Goal: Information Seeking & Learning: Learn about a topic

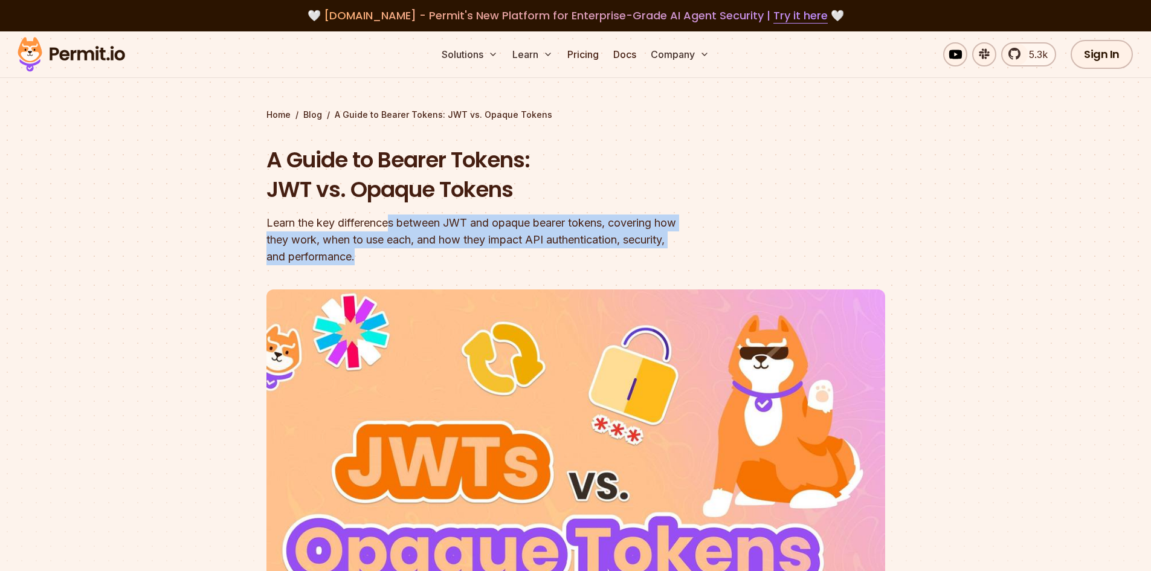
drag, startPoint x: 390, startPoint y: 227, endPoint x: 694, endPoint y: 256, distance: 305.4
click at [694, 256] on div "Learn the key differences between JWT and opaque bearer tokens, covering how th…" at bounding box center [499, 240] width 464 height 51
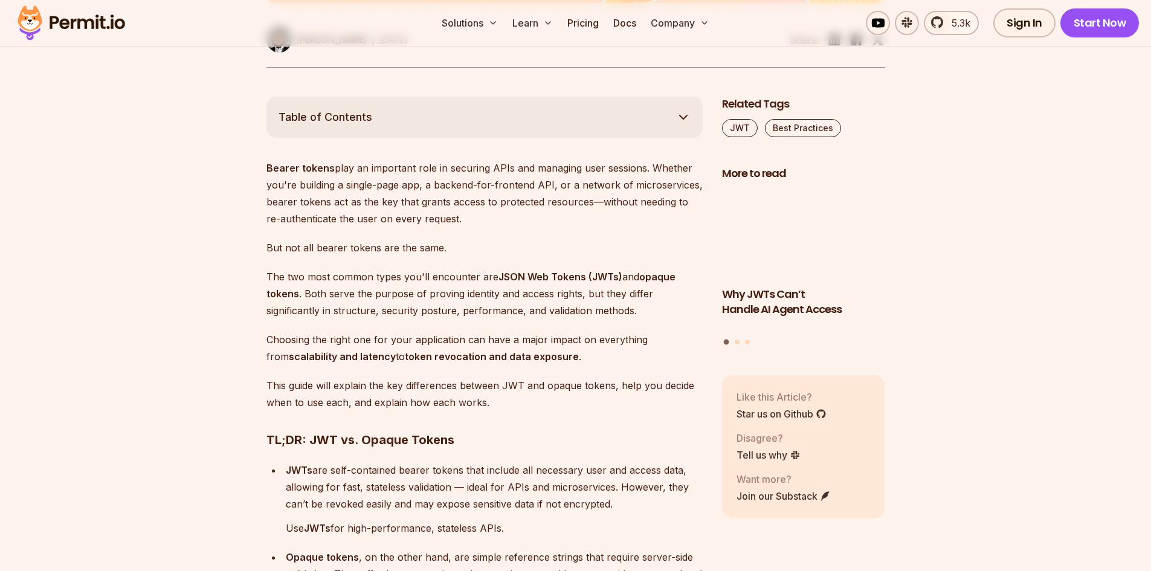
scroll to position [665, 0]
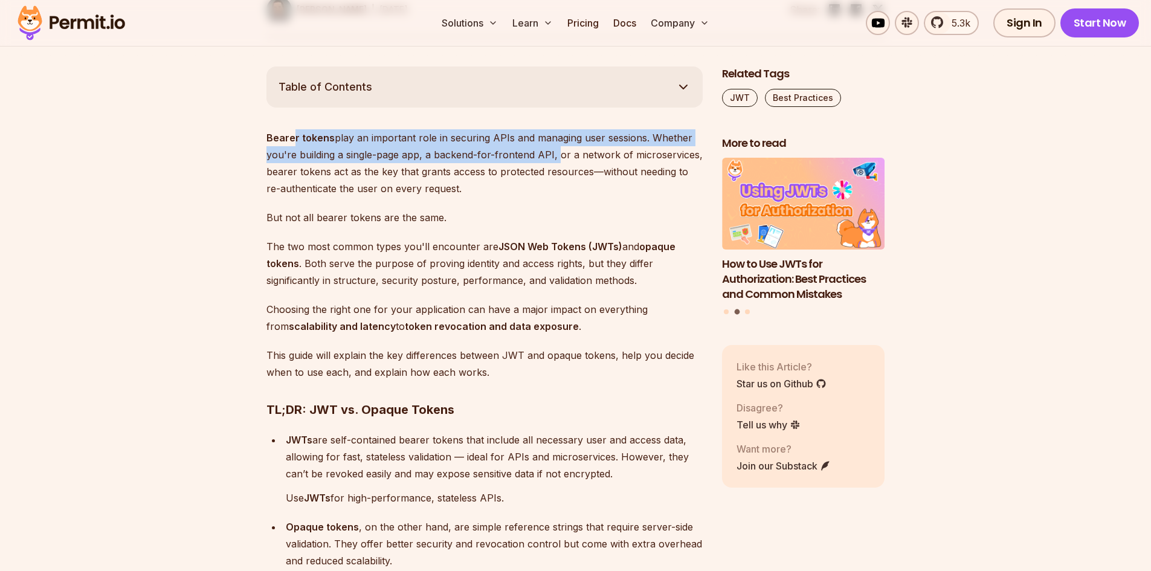
drag, startPoint x: 291, startPoint y: 138, endPoint x: 552, endPoint y: 159, distance: 262.5
click at [552, 159] on p "Bearer tokens play an important role in securing APIs and managing user session…" at bounding box center [485, 163] width 436 height 68
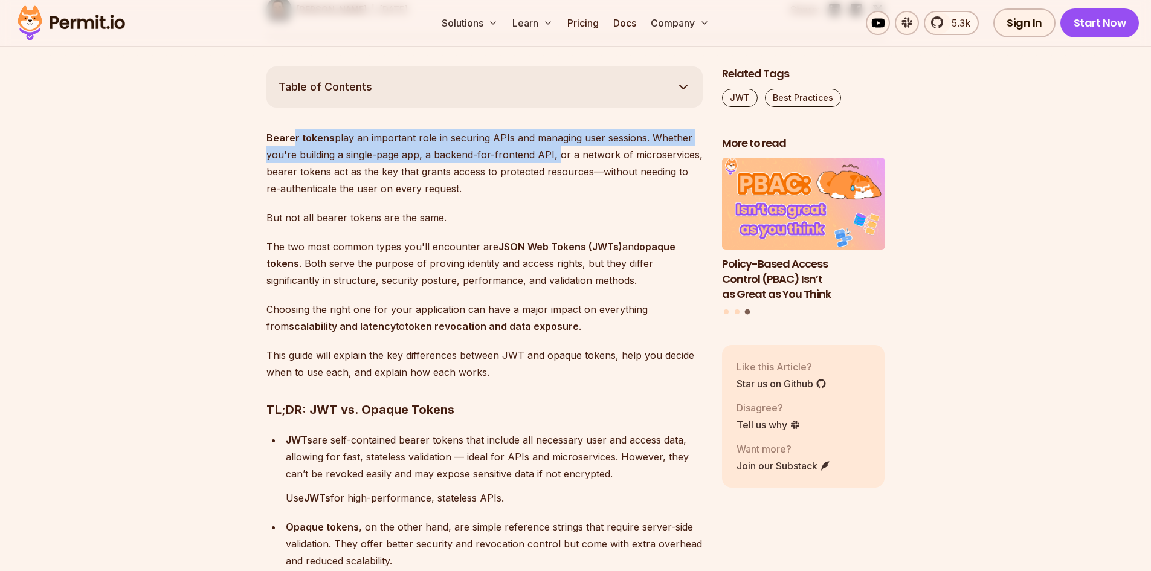
drag, startPoint x: 281, startPoint y: 171, endPoint x: 450, endPoint y: 191, distance: 169.8
click at [450, 191] on p "Bearer tokens play an important role in securing APIs and managing user session…" at bounding box center [485, 163] width 436 height 68
click at [470, 190] on p "Bearer tokens play an important role in securing APIs and managing user session…" at bounding box center [485, 163] width 436 height 68
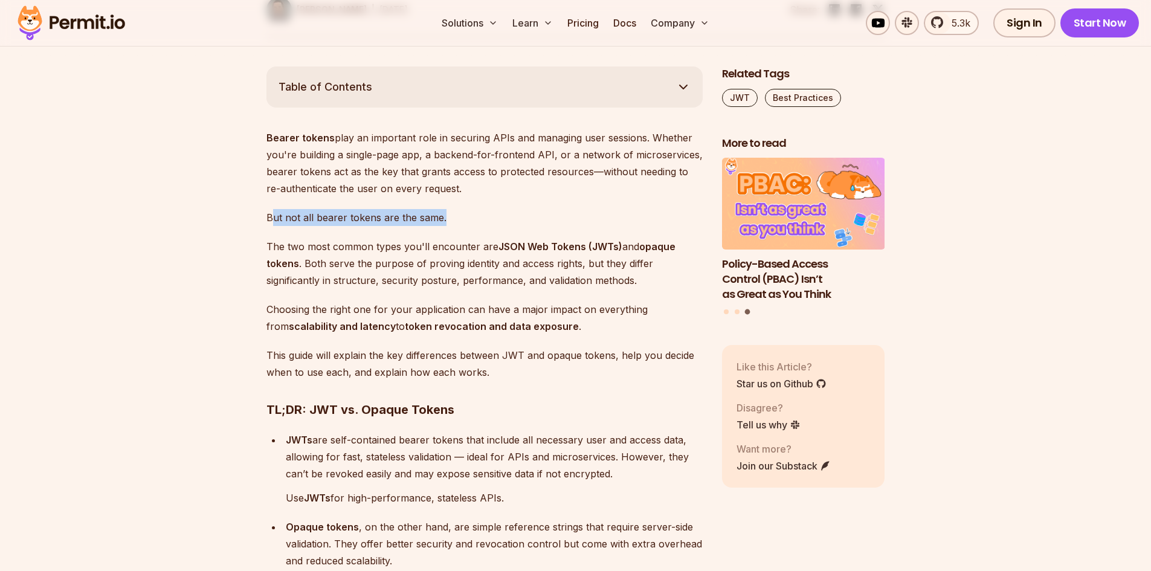
drag, startPoint x: 272, startPoint y: 218, endPoint x: 460, endPoint y: 215, distance: 188.0
click at [460, 215] on p "But not all bearer tokens are the same." at bounding box center [485, 217] width 436 height 17
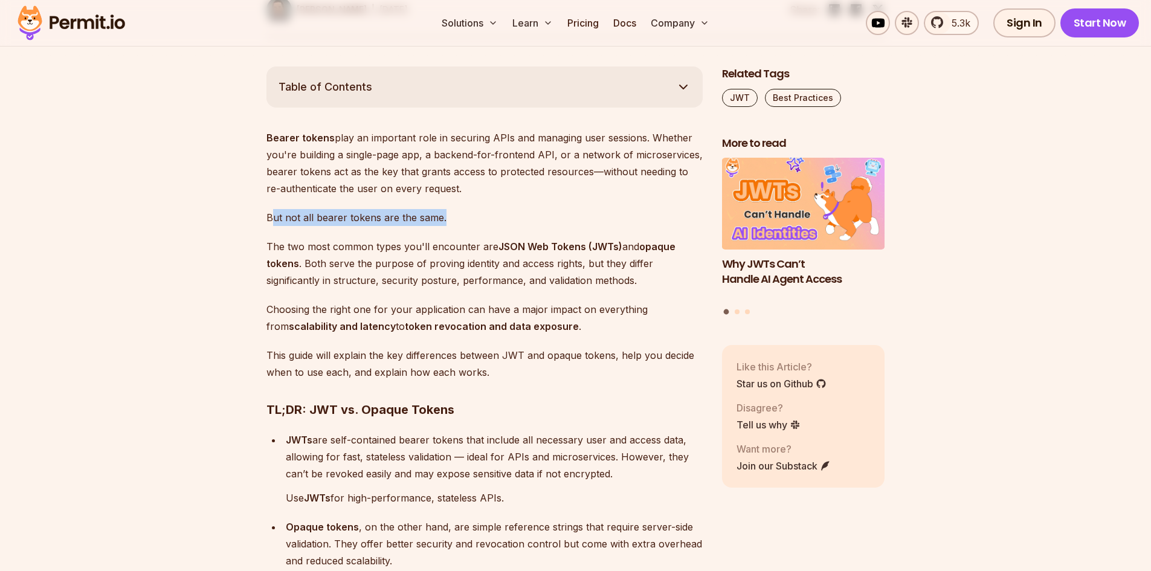
click at [486, 217] on p "But not all bearer tokens are the same." at bounding box center [485, 217] width 436 height 17
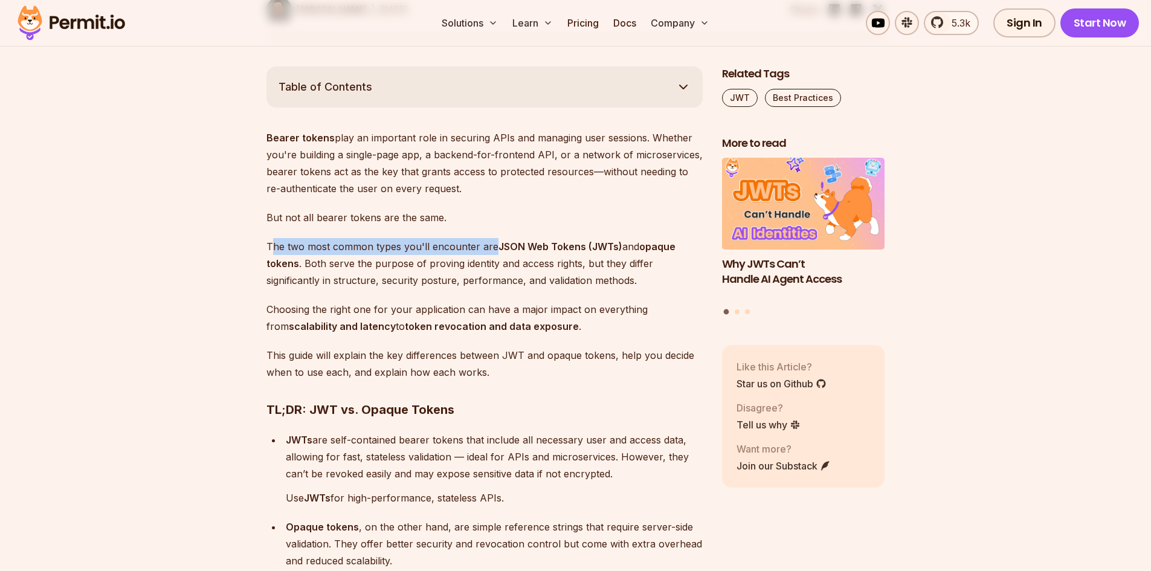
drag, startPoint x: 271, startPoint y: 244, endPoint x: 490, endPoint y: 251, distance: 219.5
click at [490, 251] on p "The two most common types you'll encounter are JSON Web Tokens (JWTs) and opaqu…" at bounding box center [485, 263] width 436 height 51
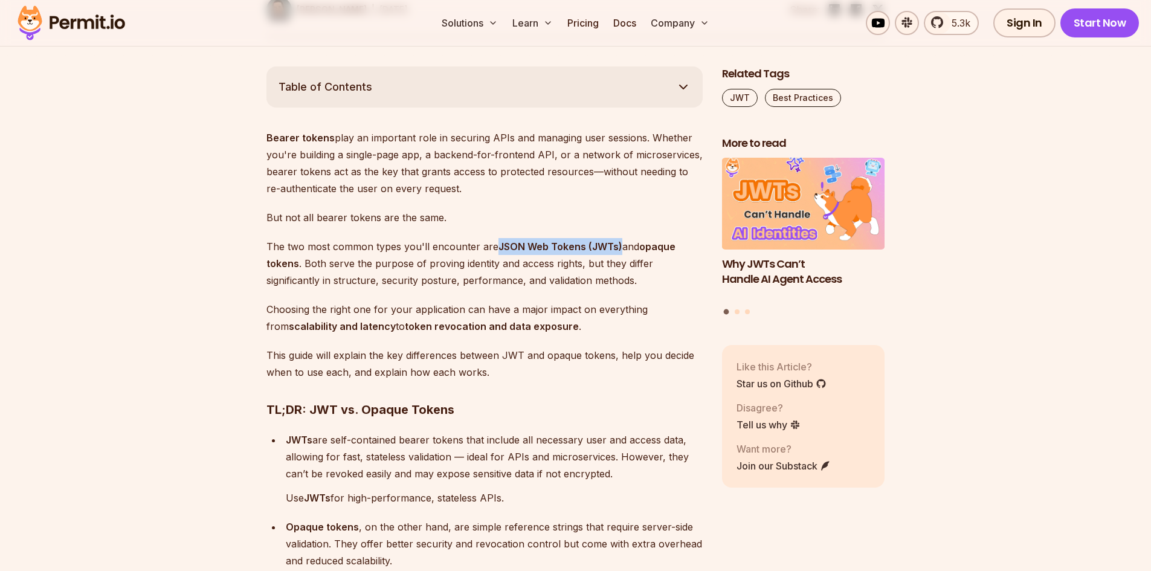
drag, startPoint x: 497, startPoint y: 248, endPoint x: 618, endPoint y: 253, distance: 121.0
click at [618, 253] on p "The two most common types you'll encounter are JSON Web Tokens (JWTs) and opaqu…" at bounding box center [485, 263] width 436 height 51
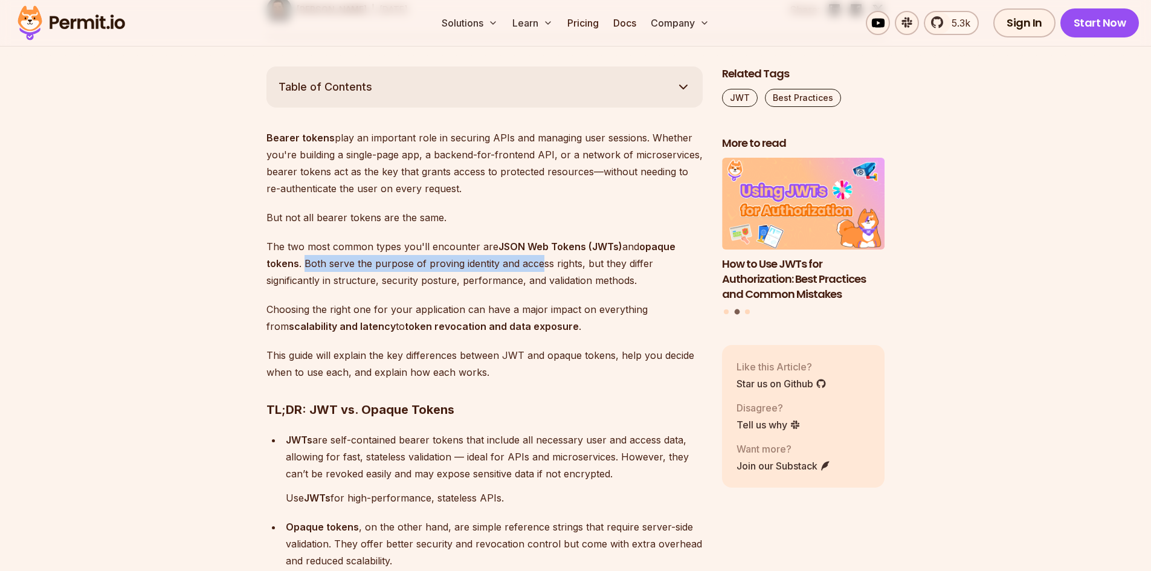
drag, startPoint x: 303, startPoint y: 267, endPoint x: 556, endPoint y: 274, distance: 252.7
click at [543, 269] on p "The two most common types you'll encounter are JSON Web Tokens (JWTs) and opaqu…" at bounding box center [485, 263] width 436 height 51
click at [545, 269] on p "The two most common types you'll encounter are JSON Web Tokens (JWTs) and opaqu…" at bounding box center [485, 263] width 436 height 51
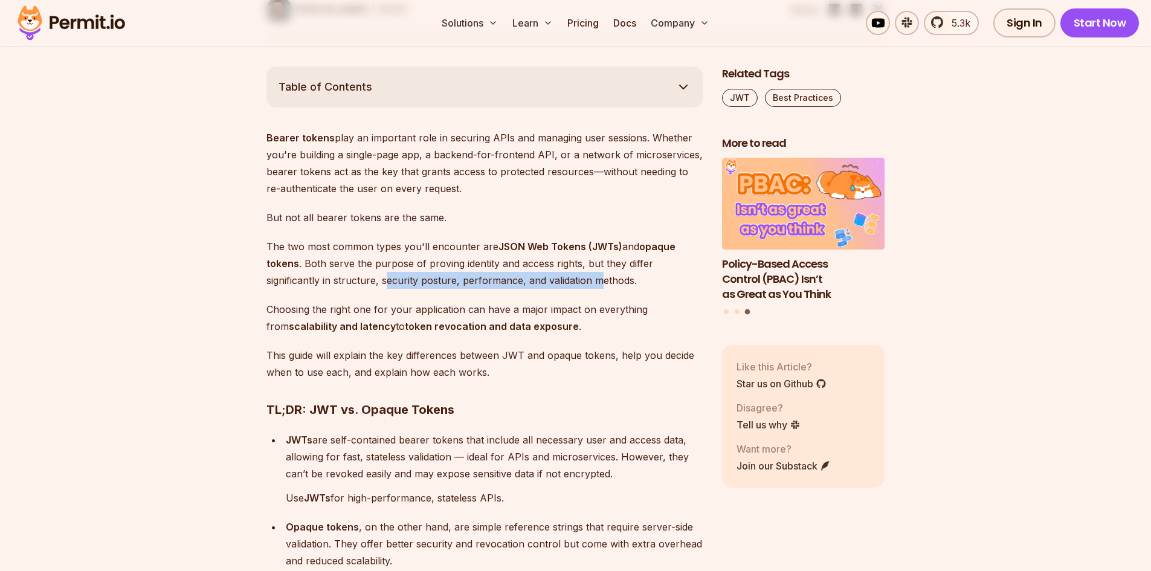
drag, startPoint x: 387, startPoint y: 280, endPoint x: 601, endPoint y: 285, distance: 214.0
click at [601, 285] on p "The two most common types you'll encounter are JSON Web Tokens (JWTs) and opaqu…" at bounding box center [485, 263] width 436 height 51
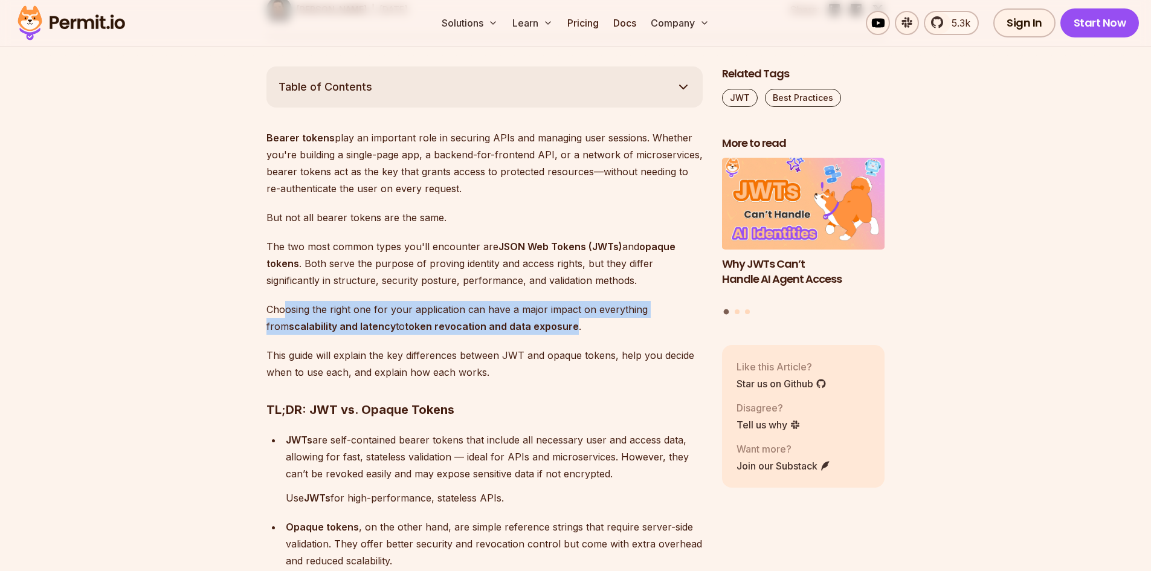
drag, startPoint x: 284, startPoint y: 312, endPoint x: 550, endPoint y: 334, distance: 266.8
click at [550, 334] on p "Choosing the right one for your application can have a major impact on everythi…" at bounding box center [485, 318] width 436 height 34
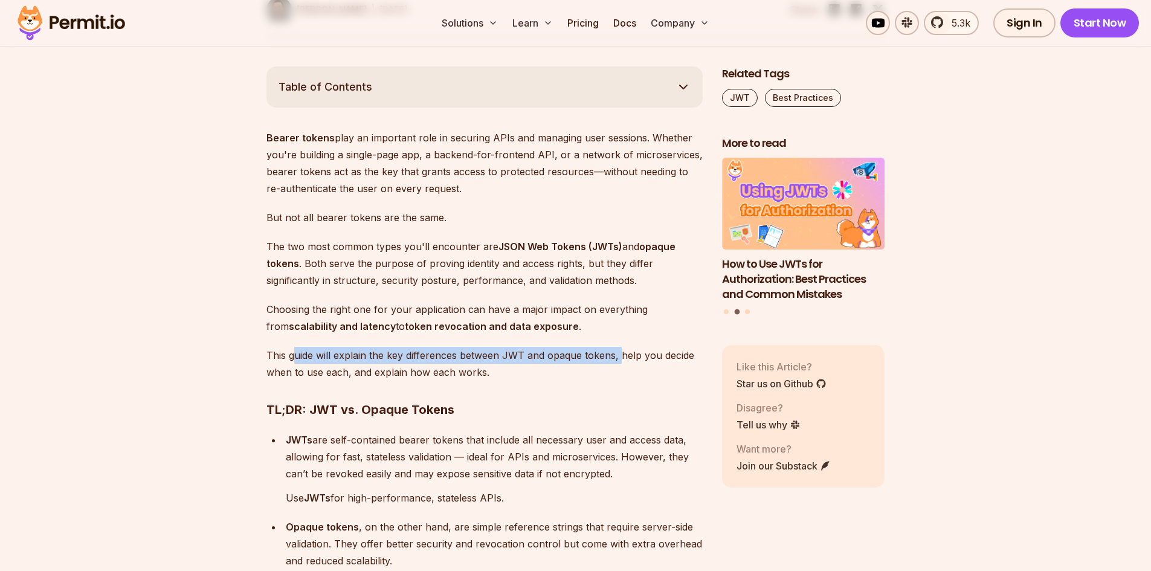
drag, startPoint x: 292, startPoint y: 355, endPoint x: 621, endPoint y: 360, distance: 328.8
click at [621, 360] on p "This guide will explain the key differences between JWT and opaque tokens, help…" at bounding box center [485, 364] width 436 height 34
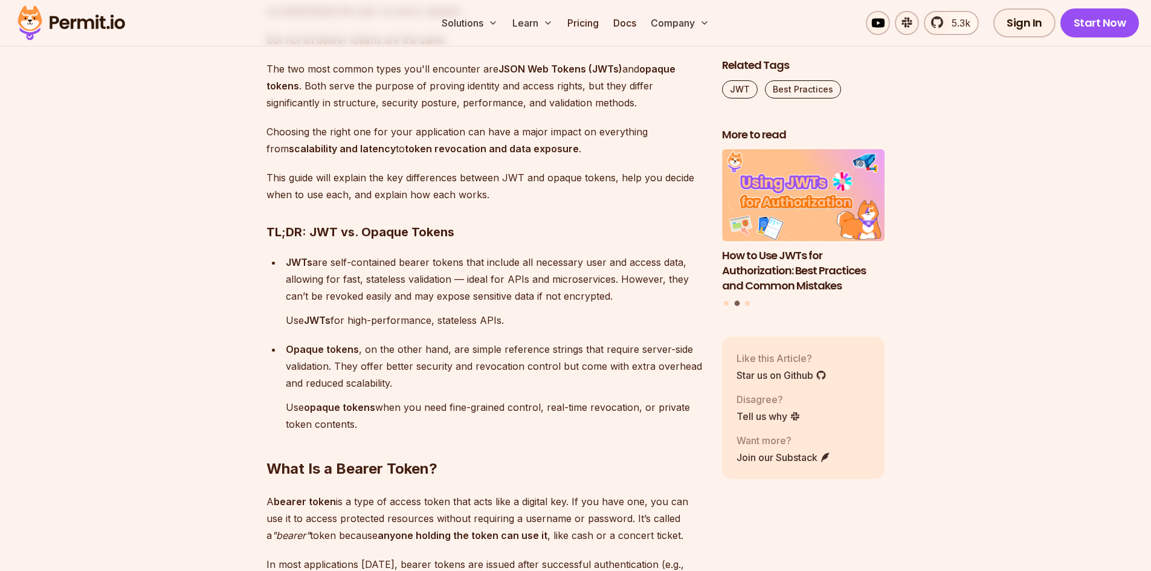
scroll to position [846, 0]
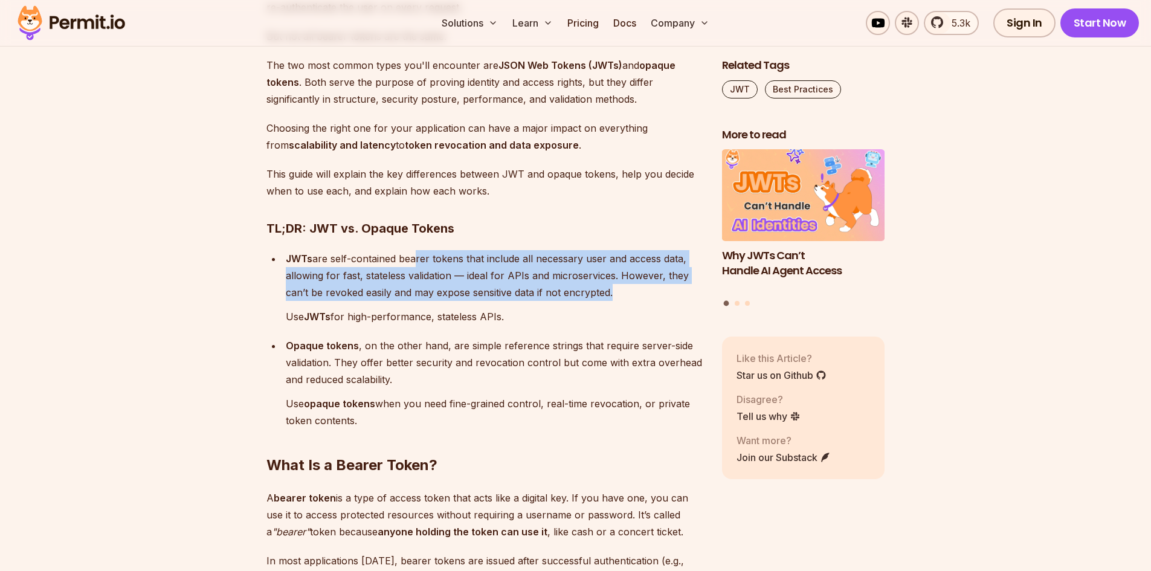
drag, startPoint x: 412, startPoint y: 259, endPoint x: 608, endPoint y: 300, distance: 200.1
click at [608, 300] on p "JWTs are self-contained bearer tokens that include all necessary user and acces…" at bounding box center [494, 275] width 417 height 51
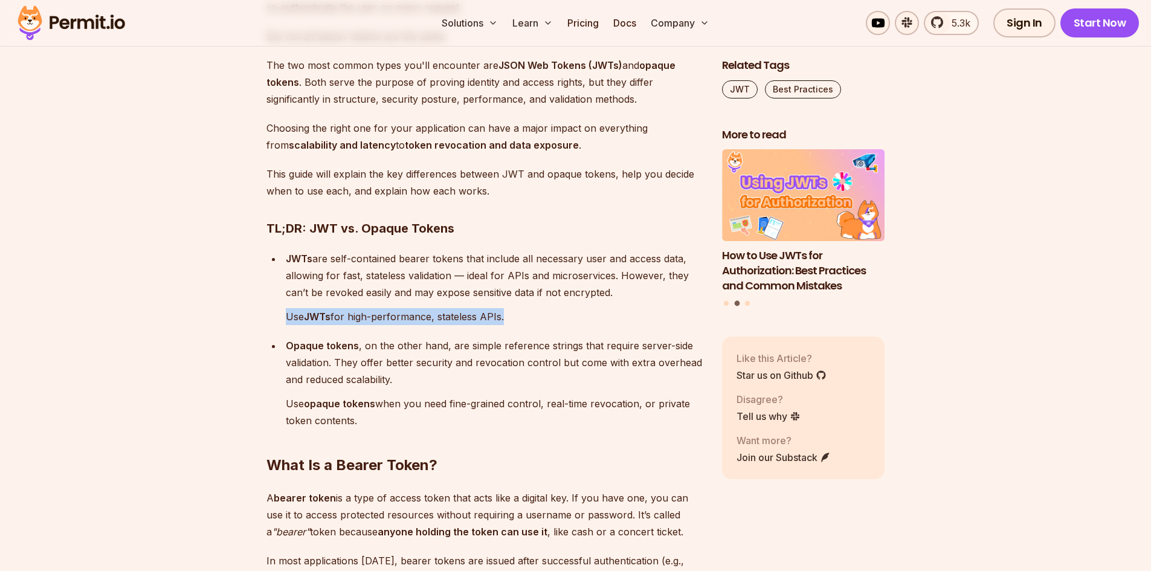
drag, startPoint x: 285, startPoint y: 320, endPoint x: 505, endPoint y: 322, distance: 219.4
click at [505, 322] on p "Use JWTs for high-performance, stateless APIs." at bounding box center [494, 316] width 417 height 17
click at [416, 352] on p "Opaque tokens , on the other hand, are simple reference strings that require se…" at bounding box center [494, 362] width 417 height 51
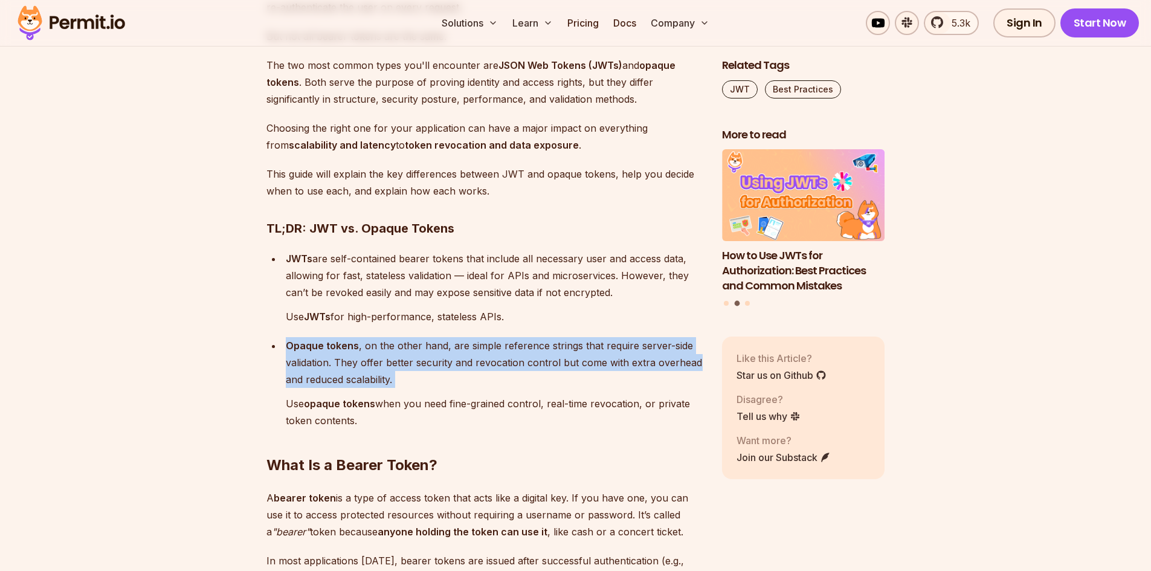
click at [416, 352] on p "Opaque tokens , on the other hand, are simple reference strings that require se…" at bounding box center [494, 362] width 417 height 51
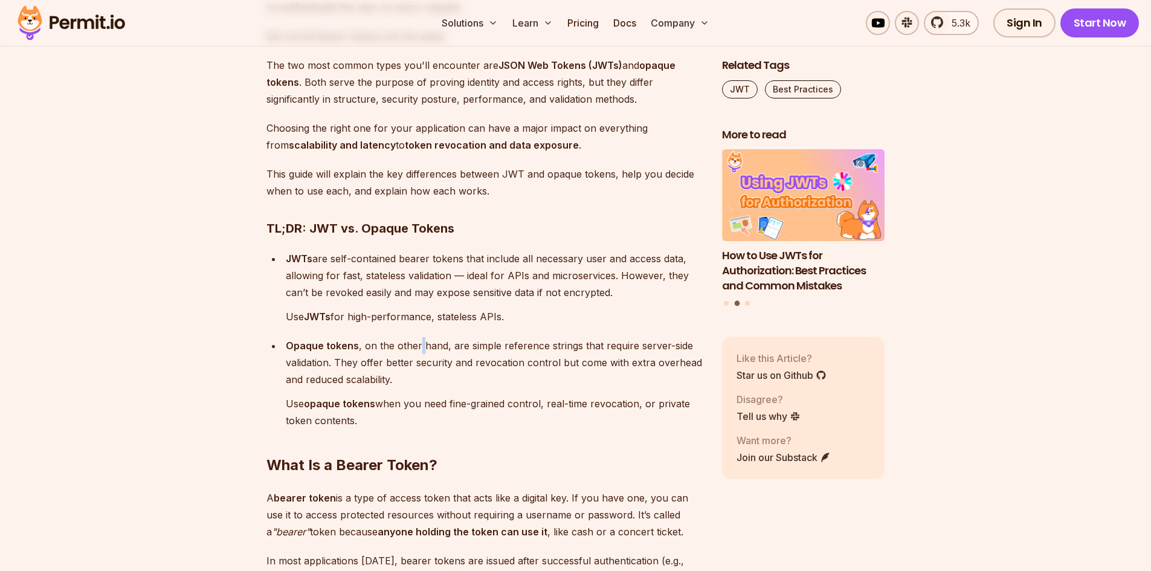
click at [416, 352] on p "Opaque tokens , on the other hand, are simple reference strings that require se…" at bounding box center [494, 362] width 417 height 51
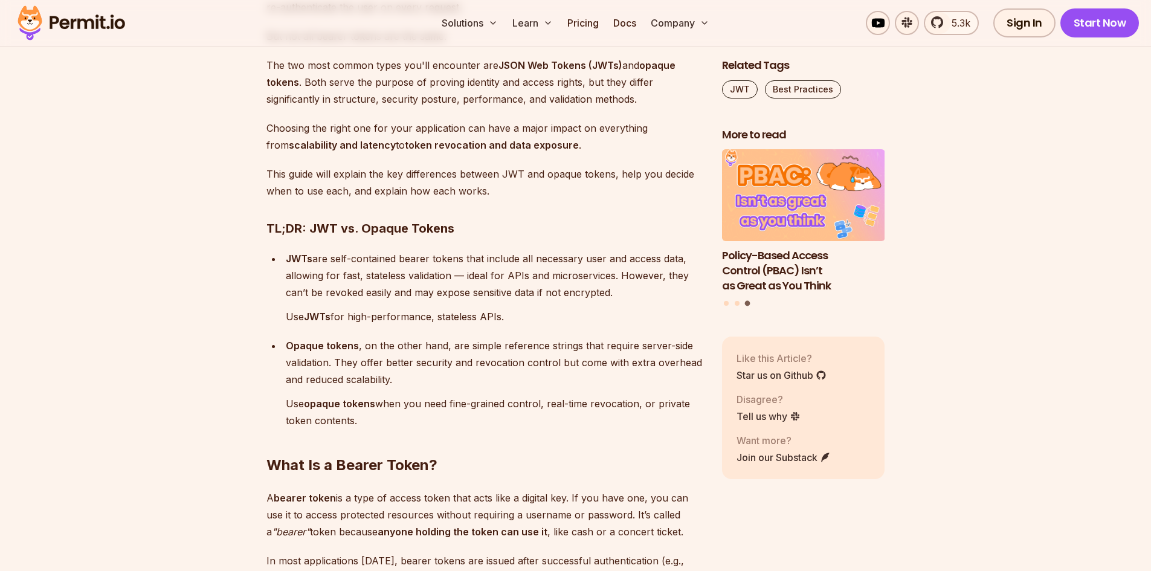
click at [383, 351] on p "Opaque tokens , on the other hand, are simple reference strings that require se…" at bounding box center [494, 362] width 417 height 51
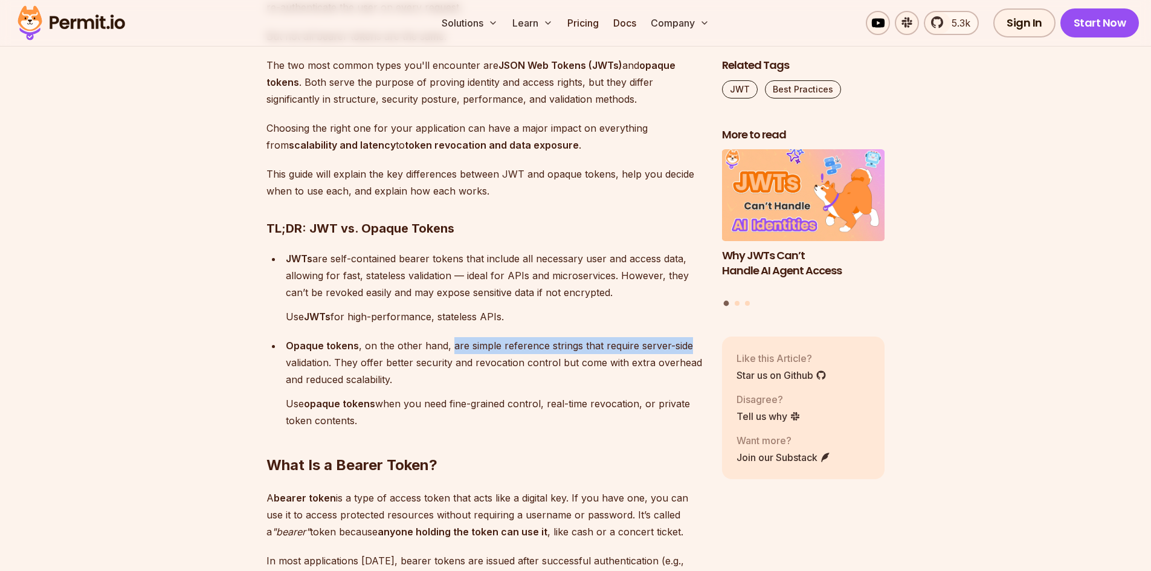
drag, startPoint x: 450, startPoint y: 349, endPoint x: 687, endPoint y: 354, distance: 236.9
click at [687, 354] on p "Opaque tokens , on the other hand, are simple reference strings that require se…" at bounding box center [494, 362] width 417 height 51
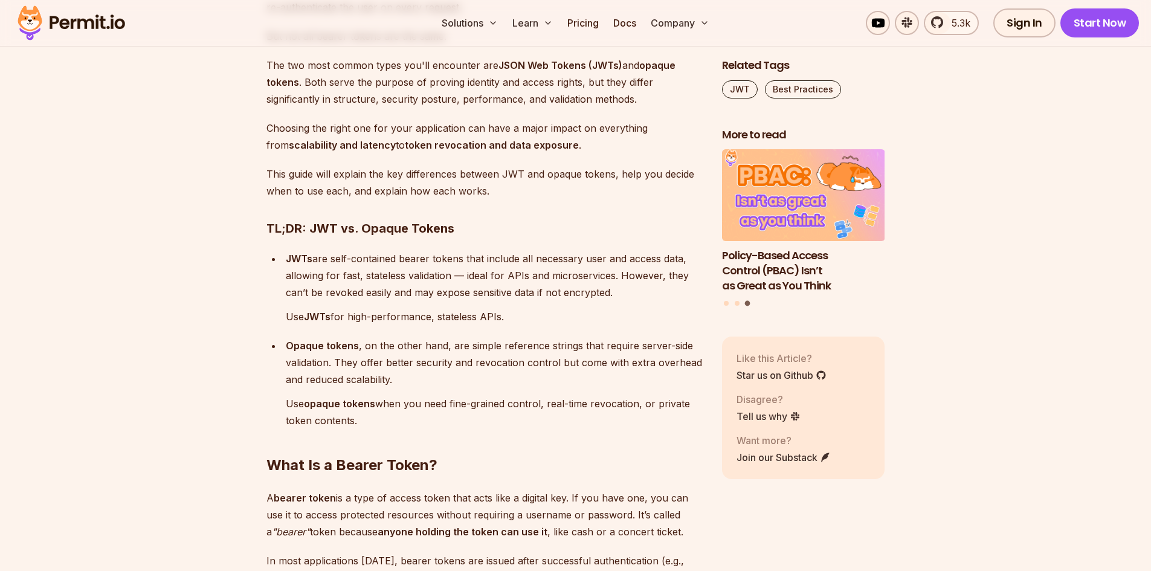
click at [549, 358] on p "Opaque tokens , on the other hand, are simple reference strings that require se…" at bounding box center [494, 362] width 417 height 51
drag, startPoint x: 551, startPoint y: 343, endPoint x: 326, endPoint y: 362, distance: 225.1
click at [326, 362] on p "Opaque tokens , on the other hand, are simple reference strings that require se…" at bounding box center [494, 362] width 417 height 51
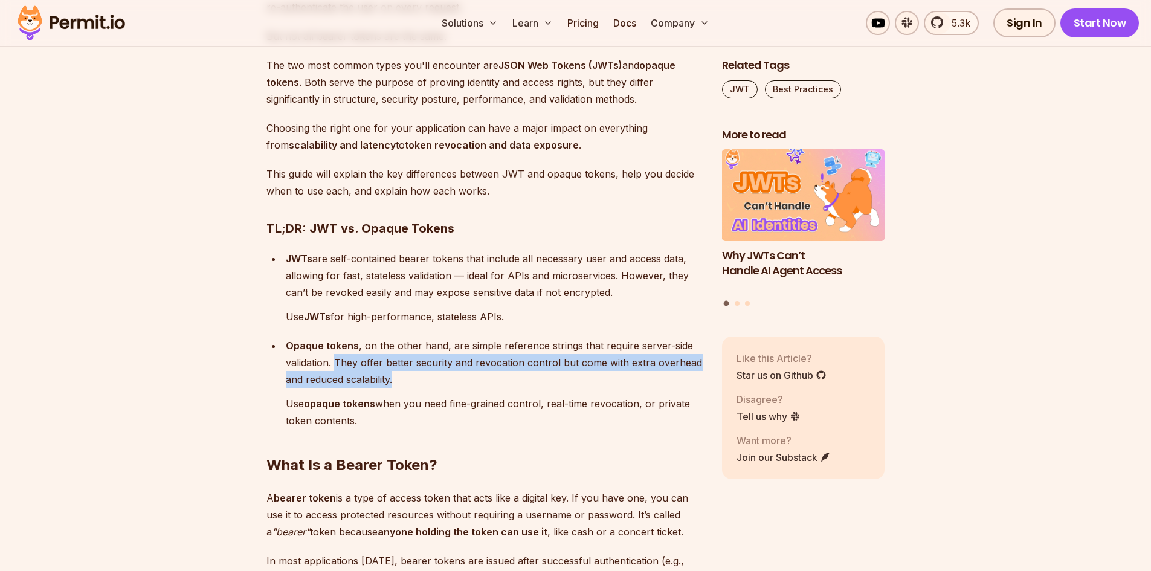
drag, startPoint x: 337, startPoint y: 362, endPoint x: 398, endPoint y: 380, distance: 63.7
click at [398, 380] on p "Opaque tokens , on the other hand, are simple reference strings that require se…" at bounding box center [494, 362] width 417 height 51
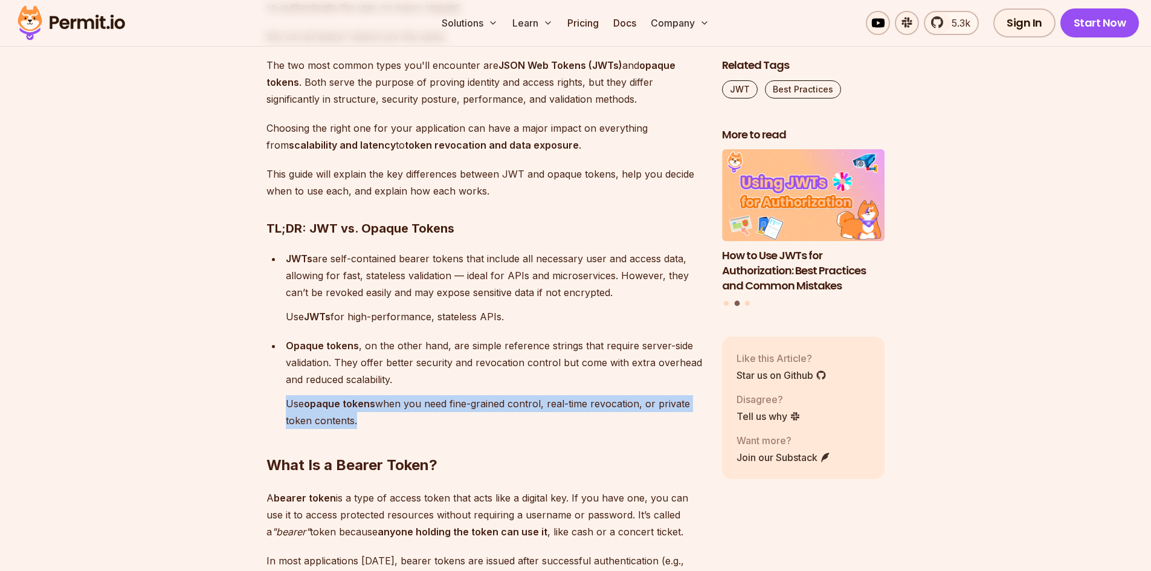
drag, startPoint x: 277, startPoint y: 403, endPoint x: 351, endPoint y: 419, distance: 76.2
click at [351, 419] on ul "JWTs are self-contained bearer tokens that include all necessary user and acces…" at bounding box center [485, 339] width 436 height 179
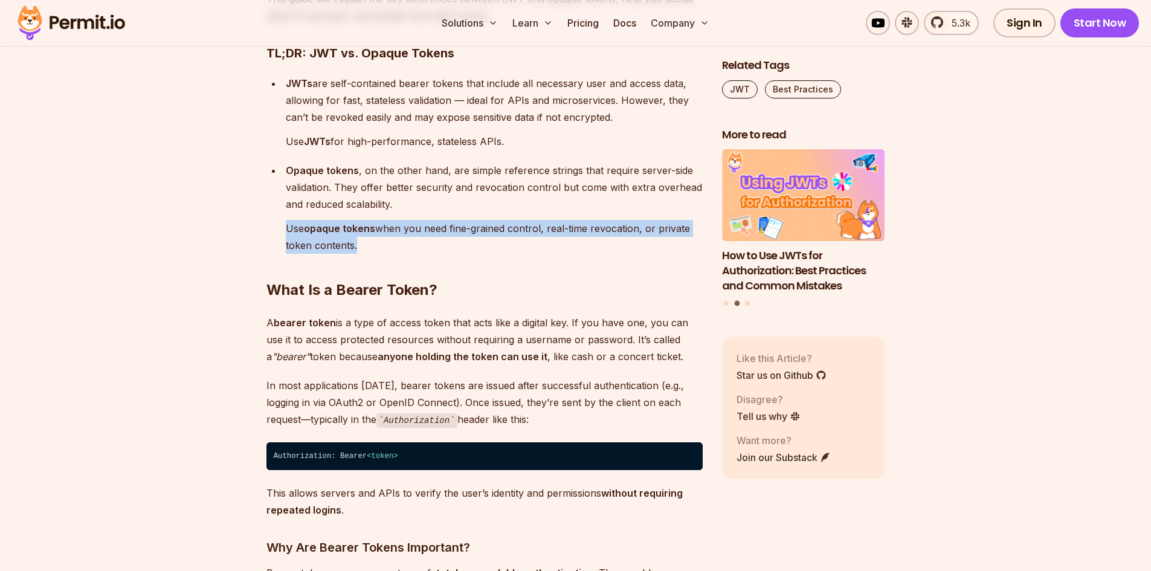
scroll to position [1027, 0]
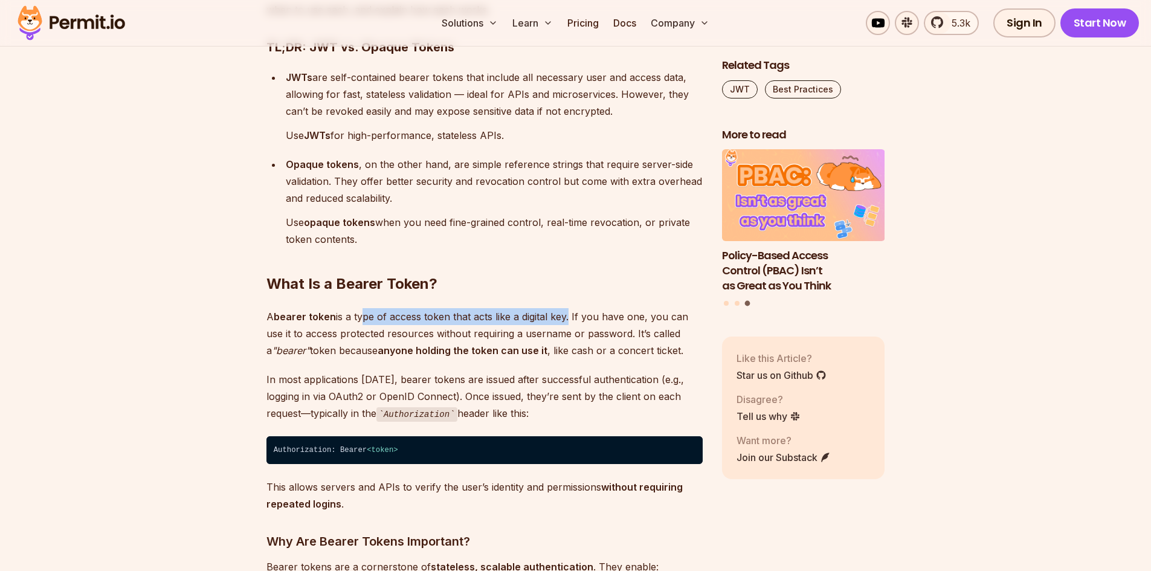
drag, startPoint x: 361, startPoint y: 318, endPoint x: 566, endPoint y: 325, distance: 205.6
click at [566, 325] on p "A bearer token is a type of access token that acts like a digital key. If you h…" at bounding box center [485, 333] width 436 height 51
drag, startPoint x: 587, startPoint y: 322, endPoint x: 644, endPoint y: 315, distance: 56.5
click at [644, 315] on p "A bearer token is a type of access token that acts like a digital key. If you h…" at bounding box center [485, 333] width 436 height 51
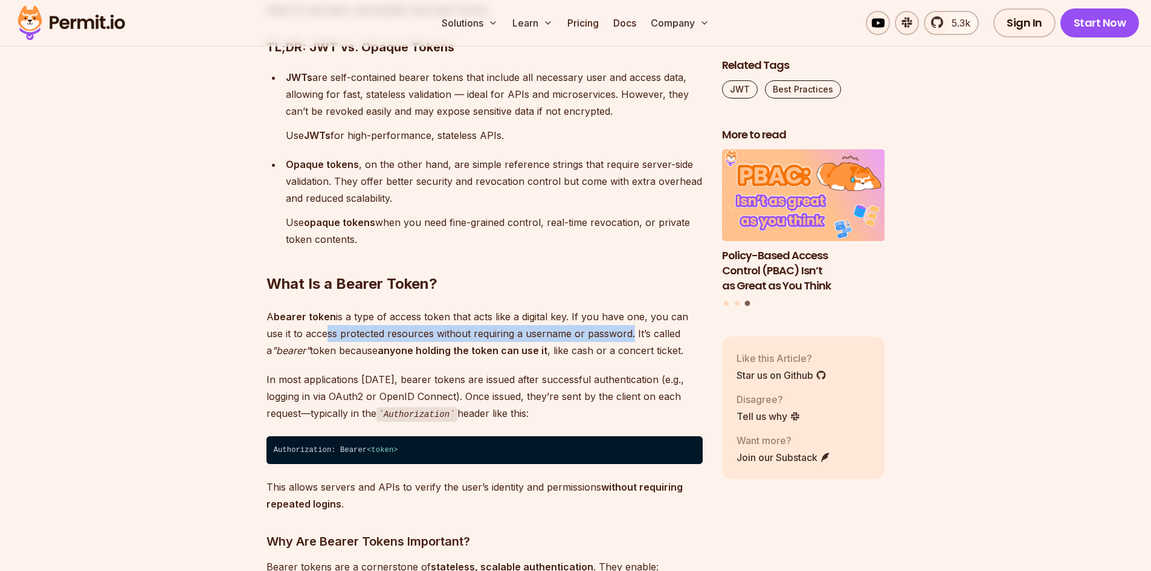
drag, startPoint x: 325, startPoint y: 334, endPoint x: 626, endPoint y: 330, distance: 301.0
click at [626, 330] on p "A bearer token is a type of access token that acts like a digital key. If you h…" at bounding box center [485, 333] width 436 height 51
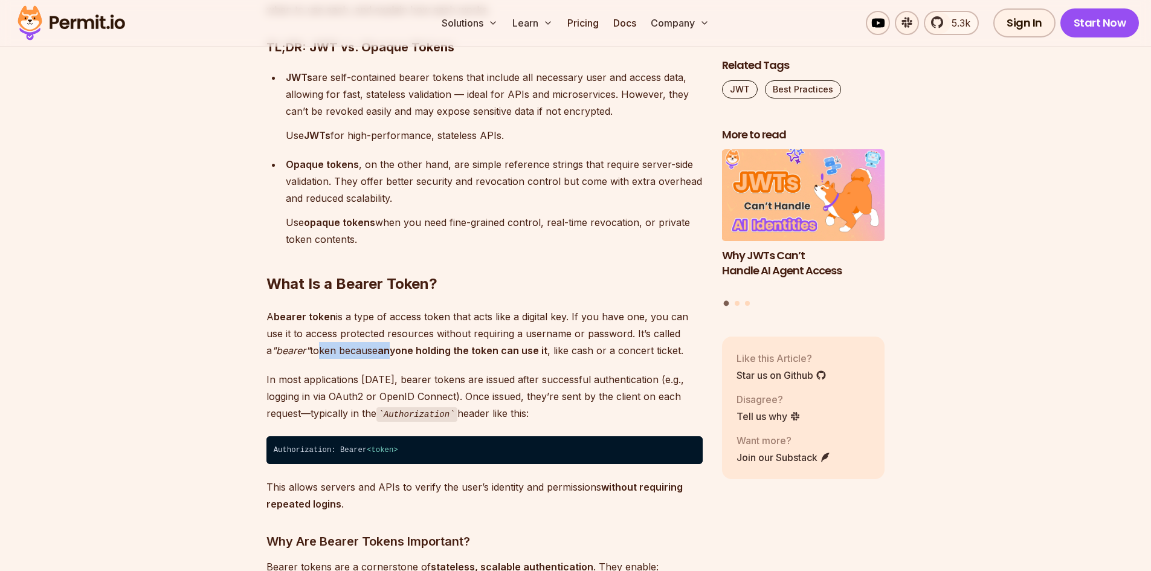
drag, startPoint x: 312, startPoint y: 352, endPoint x: 386, endPoint y: 351, distance: 74.3
click at [386, 351] on p "A bearer token is a type of access token that acts like a digital key. If you h…" at bounding box center [485, 333] width 436 height 51
drag, startPoint x: 410, startPoint y: 351, endPoint x: 540, endPoint y: 355, distance: 129.4
click at [540, 355] on strong "anyone holding the token can use it" at bounding box center [463, 350] width 170 height 12
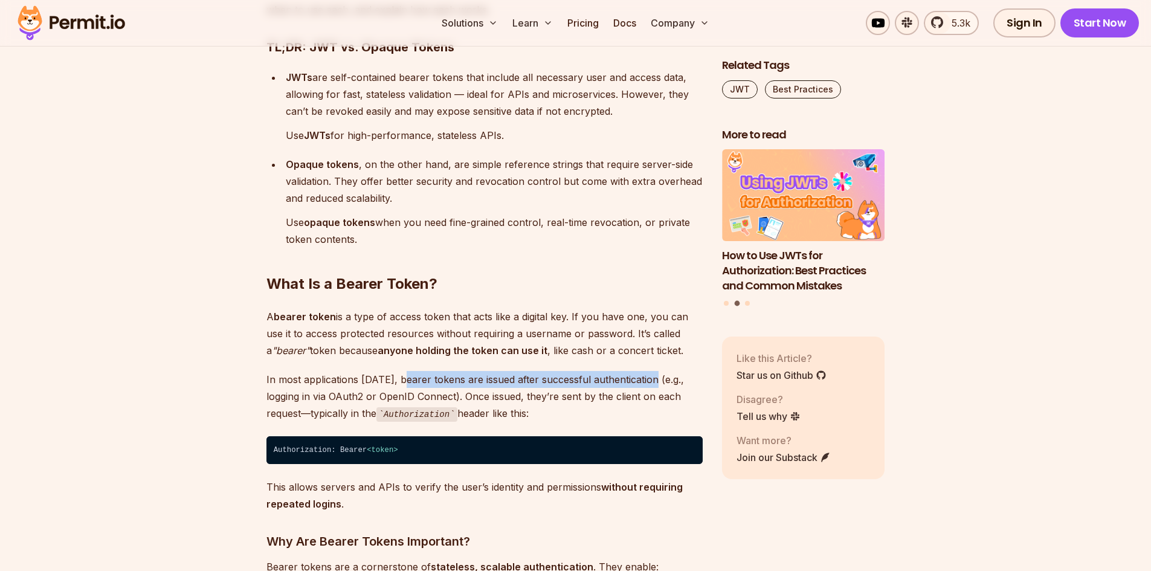
drag, startPoint x: 401, startPoint y: 383, endPoint x: 651, endPoint y: 379, distance: 250.2
click at [651, 379] on p "In most applications [DATE], bearer tokens are issued after successful authenti…" at bounding box center [485, 396] width 436 height 51
drag, startPoint x: 326, startPoint y: 395, endPoint x: 454, endPoint y: 393, distance: 128.7
click at [454, 393] on p "In most applications [DATE], bearer tokens are issued after successful authenti…" at bounding box center [485, 396] width 436 height 51
drag, startPoint x: 474, startPoint y: 396, endPoint x: 520, endPoint y: 398, distance: 46.0
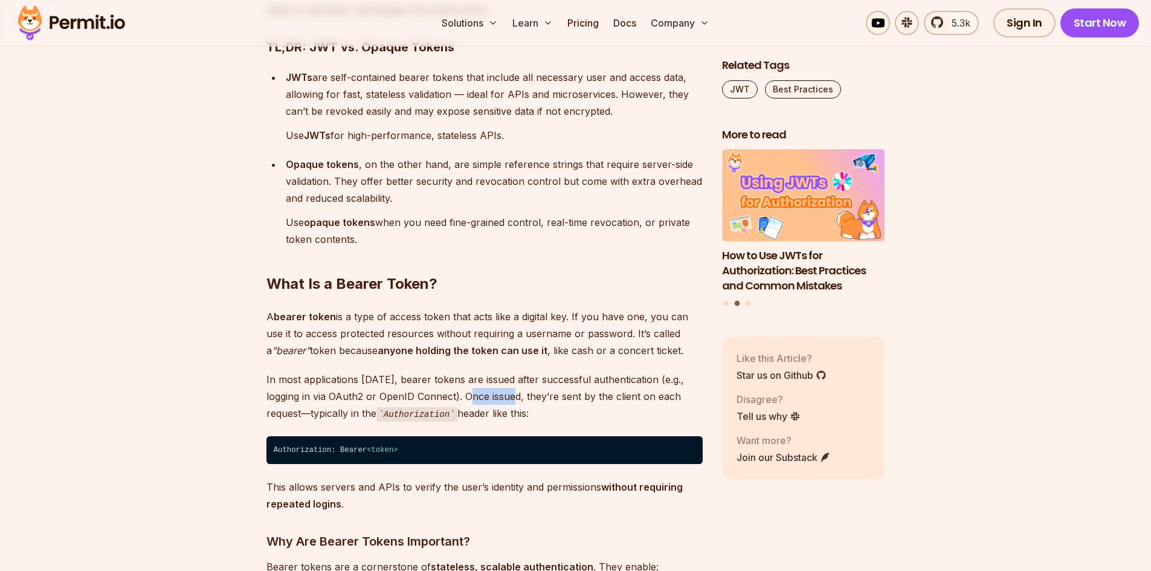
click at [520, 398] on p "In most applications [DATE], bearer tokens are issued after successful authenti…" at bounding box center [485, 396] width 436 height 51
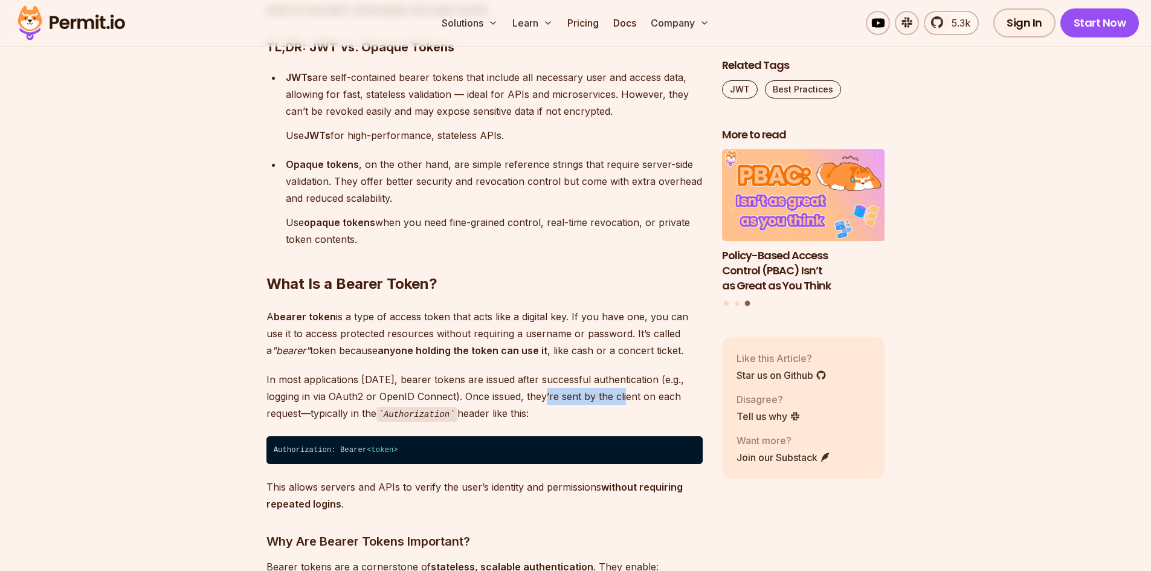
drag, startPoint x: 618, startPoint y: 400, endPoint x: 647, endPoint y: 399, distance: 29.0
click at [644, 399] on p "In most applications [DATE], bearer tokens are issued after successful authenti…" at bounding box center [485, 396] width 436 height 51
click at [623, 401] on p "In most applications [DATE], bearer tokens are issued after successful authenti…" at bounding box center [485, 396] width 436 height 51
drag, startPoint x: 601, startPoint y: 396, endPoint x: 364, endPoint y: 411, distance: 237.4
click at [364, 411] on p "In most applications [DATE], bearer tokens are issued after successful authenti…" at bounding box center [485, 396] width 436 height 51
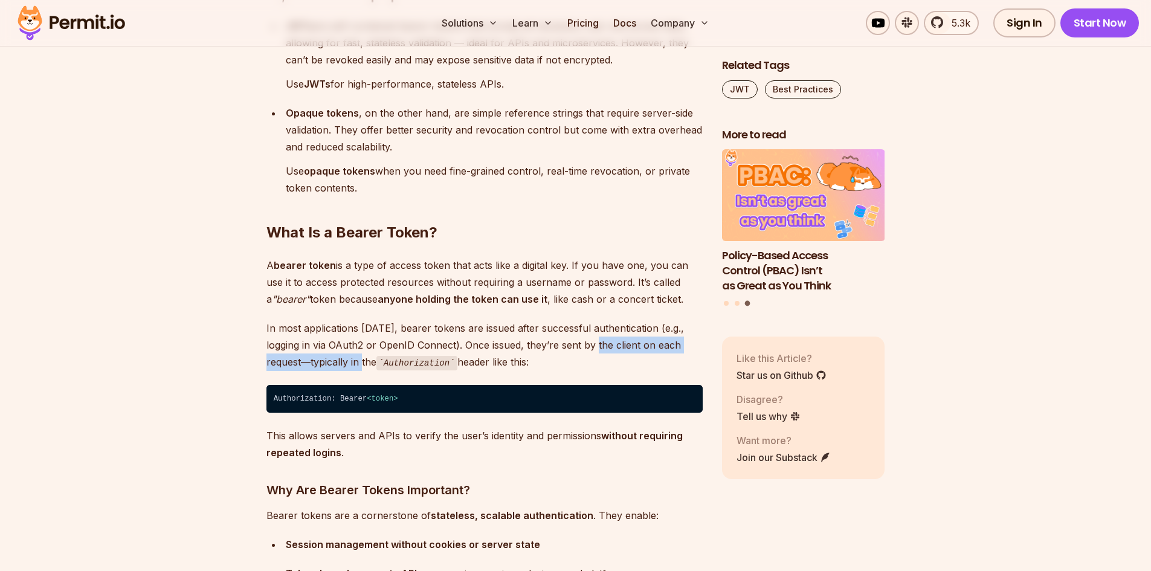
scroll to position [1148, 0]
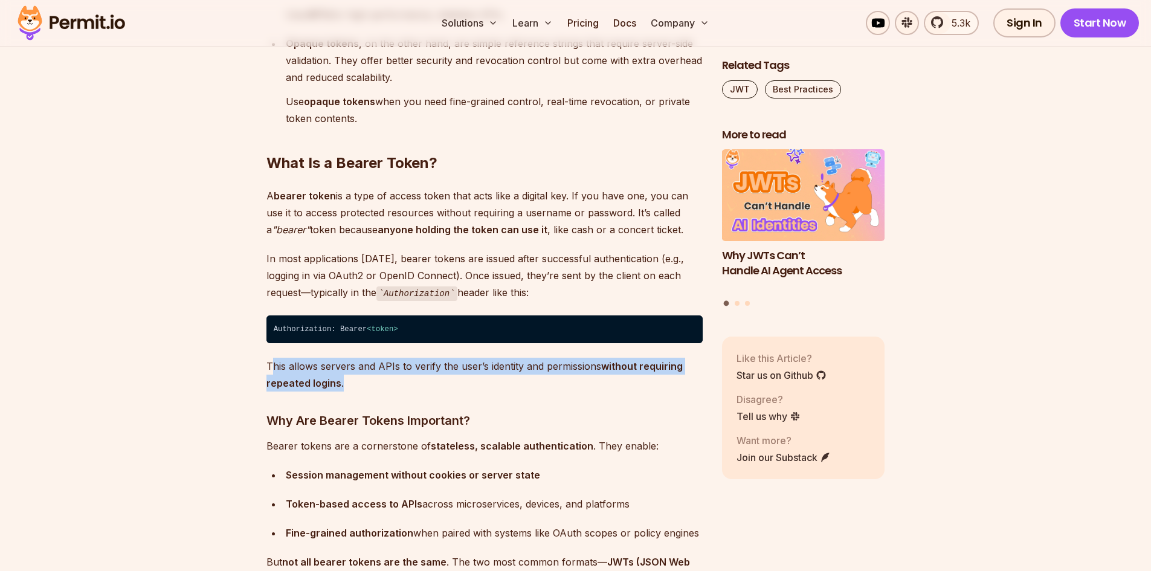
drag, startPoint x: 275, startPoint y: 364, endPoint x: 578, endPoint y: 391, distance: 304.0
click at [578, 391] on p "This allows servers and APIs to verify the user’s identity and permissions with…" at bounding box center [485, 375] width 436 height 34
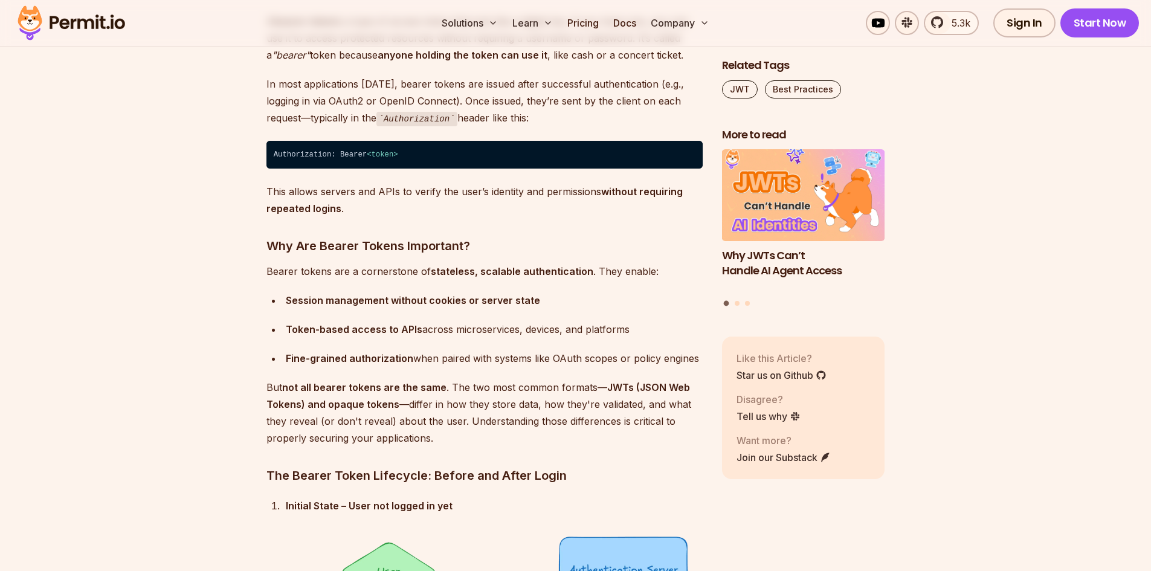
scroll to position [1330, 0]
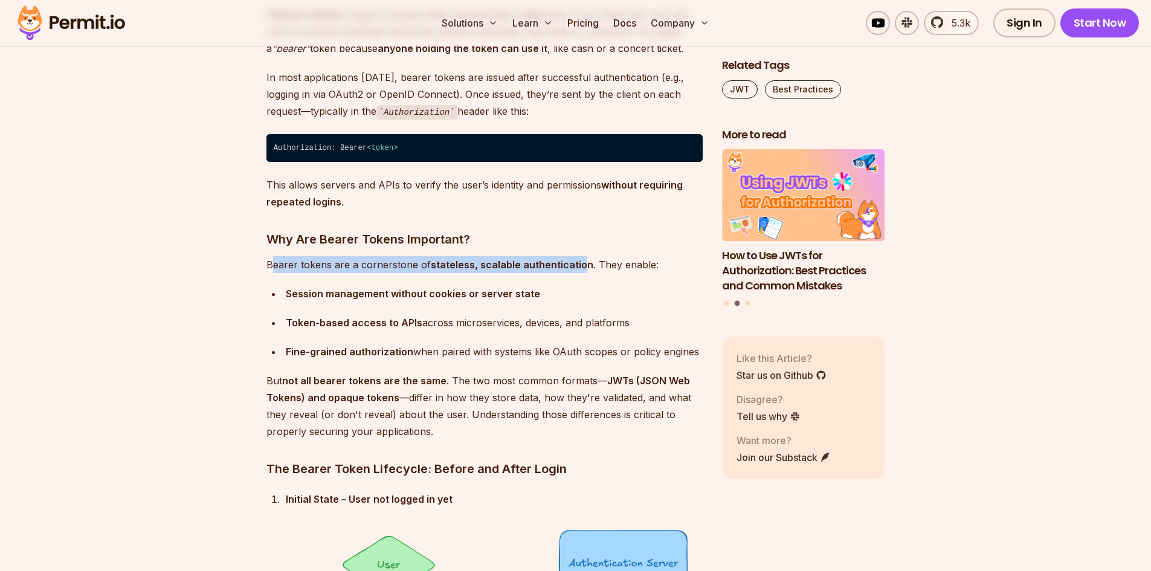
drag, startPoint x: 270, startPoint y: 267, endPoint x: 578, endPoint y: 267, distance: 308.8
click at [578, 267] on p "Bearer tokens are a cornerstone of stateless, scalable authentication . They en…" at bounding box center [485, 264] width 436 height 17
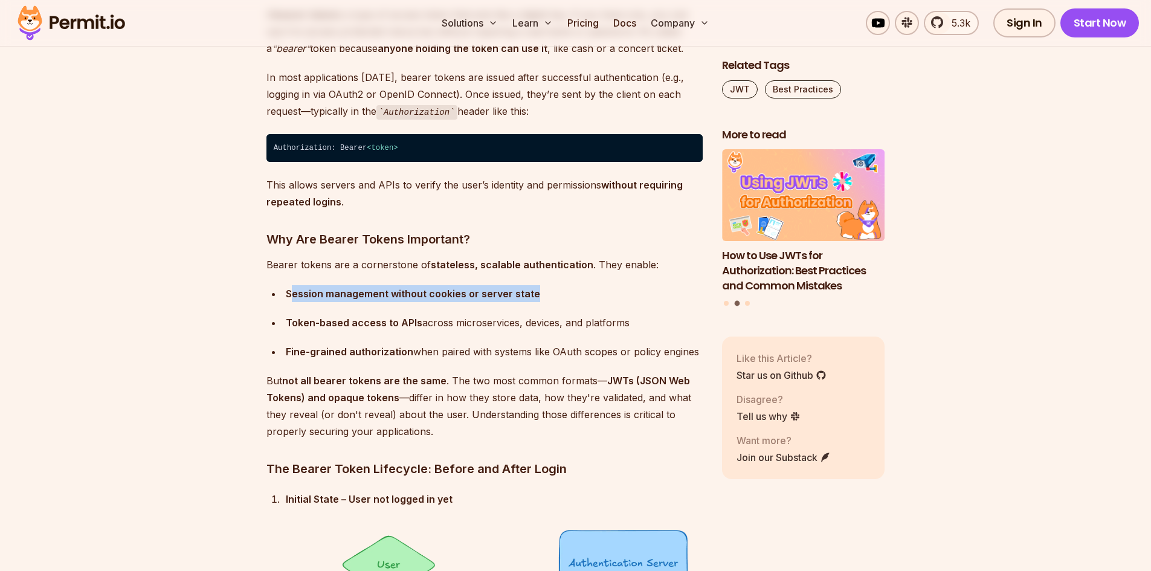
drag, startPoint x: 291, startPoint y: 294, endPoint x: 536, endPoint y: 297, distance: 244.8
click at [536, 297] on div "Session management without cookies or server state" at bounding box center [494, 293] width 417 height 17
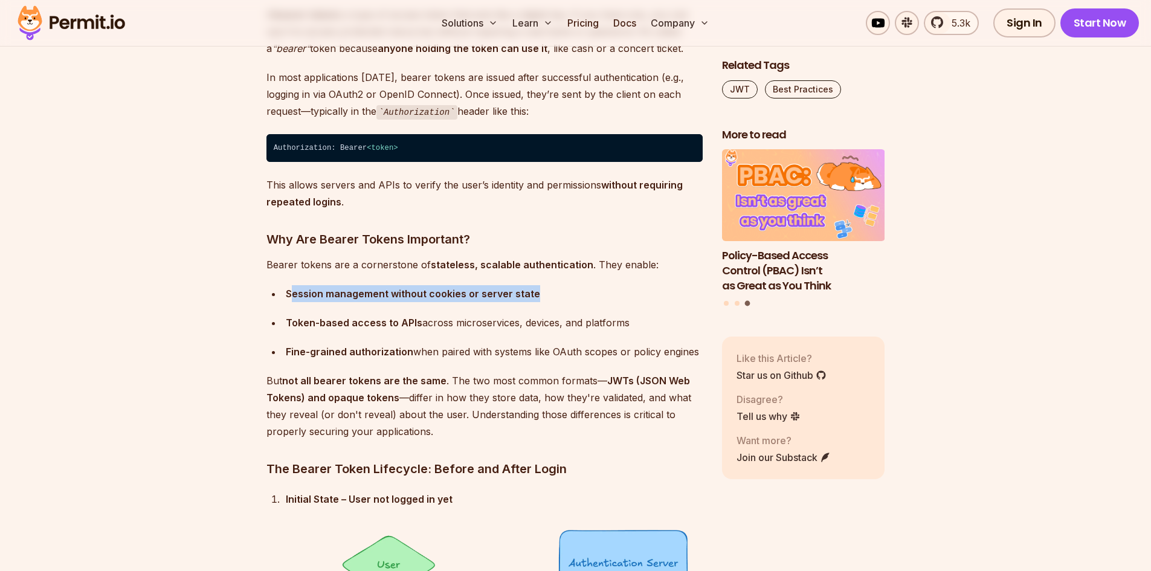
drag, startPoint x: 311, startPoint y: 324, endPoint x: 635, endPoint y: 327, distance: 324.0
click at [630, 326] on div "Token-based access to APIs across microservices, devices, and platforms" at bounding box center [494, 322] width 417 height 17
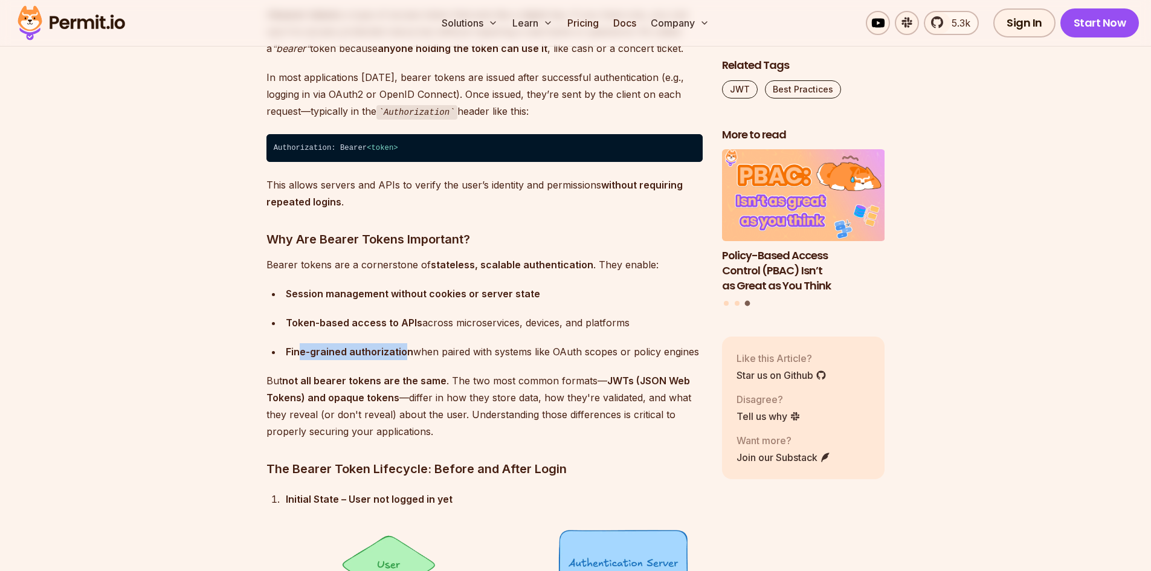
drag, startPoint x: 300, startPoint y: 354, endPoint x: 405, endPoint y: 348, distance: 105.3
click at [405, 348] on strong "Fine-grained authorization" at bounding box center [350, 352] width 128 height 12
drag, startPoint x: 419, startPoint y: 348, endPoint x: 594, endPoint y: 350, distance: 174.7
click at [593, 350] on div "Fine-grained authorization when paired with systems like OAuth scopes or policy…" at bounding box center [494, 351] width 417 height 17
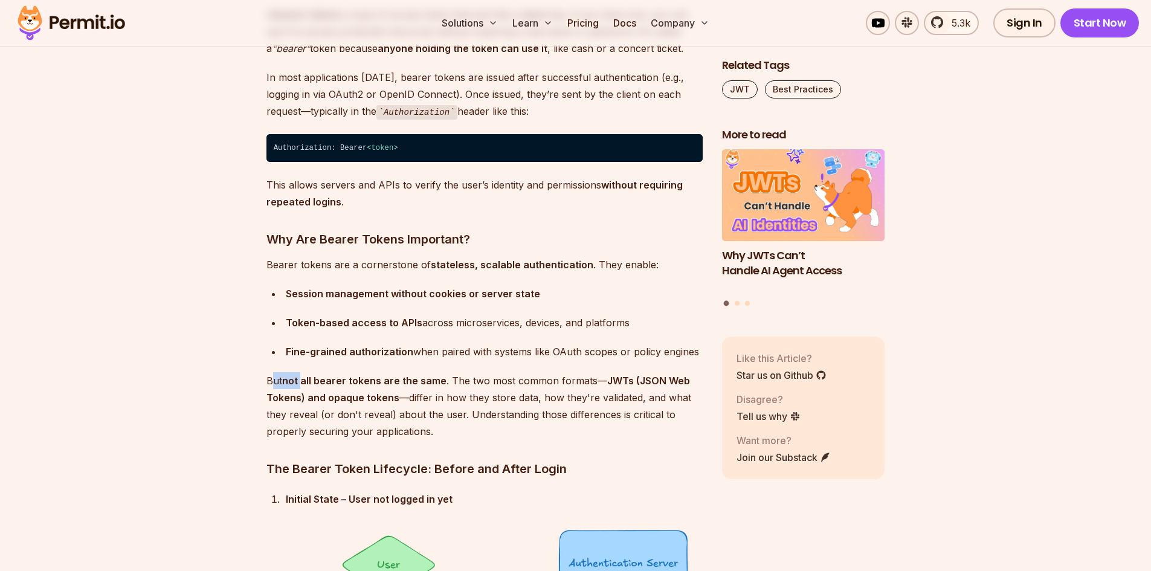
drag, startPoint x: 271, startPoint y: 388, endPoint x: 304, endPoint y: 381, distance: 34.0
click at [304, 381] on p "But not all bearer tokens are the same . The two most common formats— JWTs (JSO…" at bounding box center [485, 406] width 436 height 68
click at [327, 389] on p "But not all bearer tokens are the same . The two most common formats— JWTs (JSO…" at bounding box center [485, 406] width 436 height 68
drag, startPoint x: 321, startPoint y: 383, endPoint x: 439, endPoint y: 380, distance: 118.5
click at [439, 380] on strong "not all bearer tokens are the same" at bounding box center [364, 381] width 164 height 12
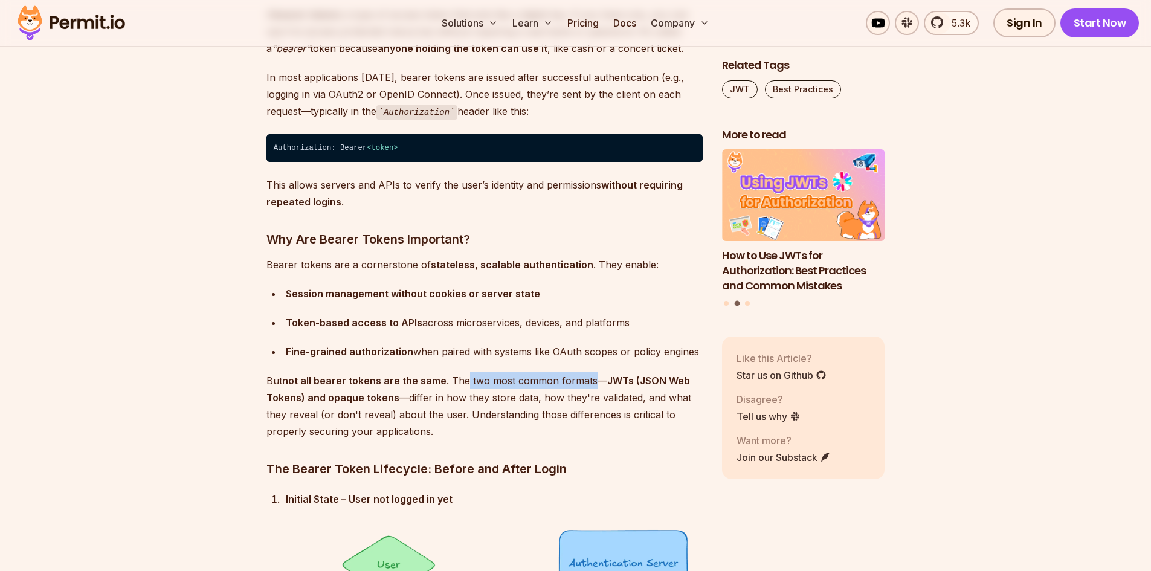
drag, startPoint x: 465, startPoint y: 378, endPoint x: 589, endPoint y: 383, distance: 123.4
click at [589, 383] on p "But not all bearer tokens are the same . The two most common formats— JWTs (JSO…" at bounding box center [485, 406] width 436 height 68
drag, startPoint x: 612, startPoint y: 383, endPoint x: 387, endPoint y: 396, distance: 225.3
click at [387, 396] on strong "JWTs (JSON Web Tokens) and opaque tokens" at bounding box center [479, 389] width 424 height 29
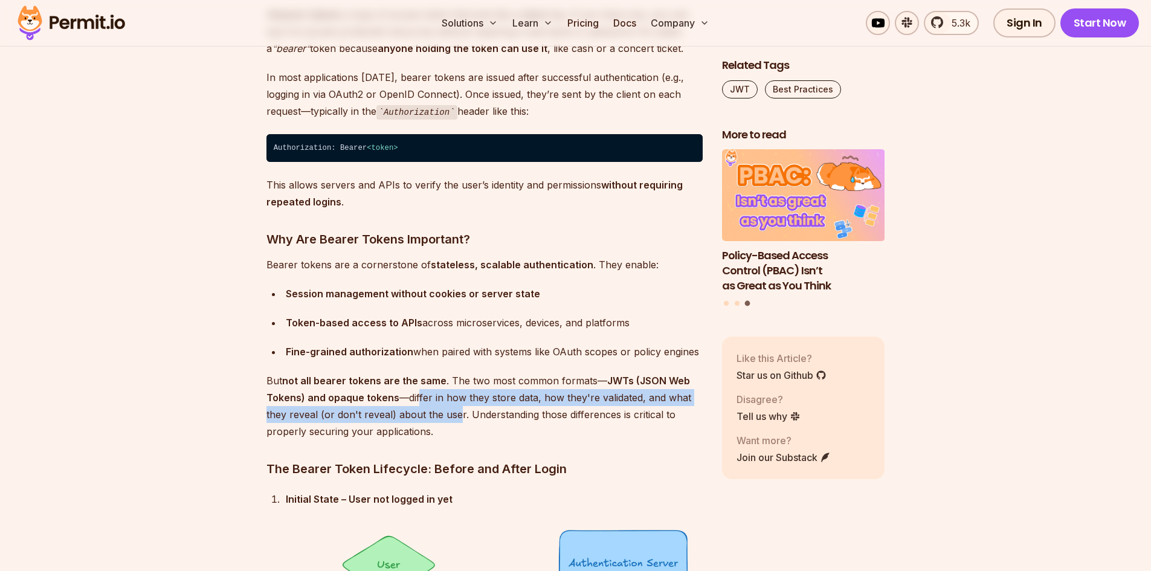
drag, startPoint x: 415, startPoint y: 397, endPoint x: 456, endPoint y: 418, distance: 45.7
click at [456, 418] on p "But not all bearer tokens are the same . The two most common formats— JWTs (JSO…" at bounding box center [485, 406] width 436 height 68
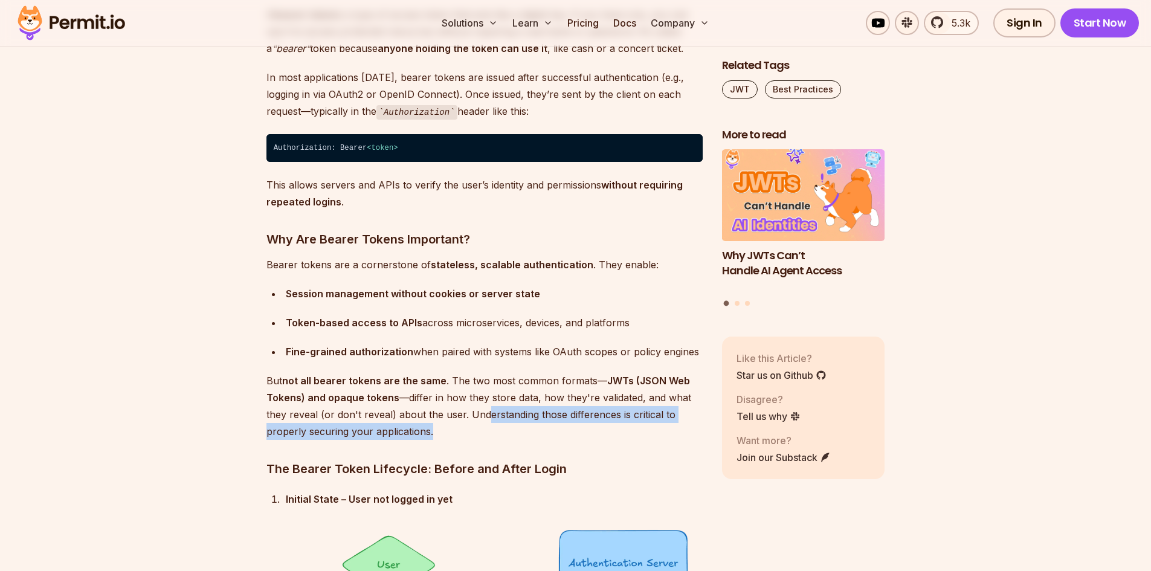
drag, startPoint x: 486, startPoint y: 413, endPoint x: 534, endPoint y: 431, distance: 50.9
click at [534, 431] on p "But not all bearer tokens are the same . The two most common formats— JWTs (JSO…" at bounding box center [485, 406] width 436 height 68
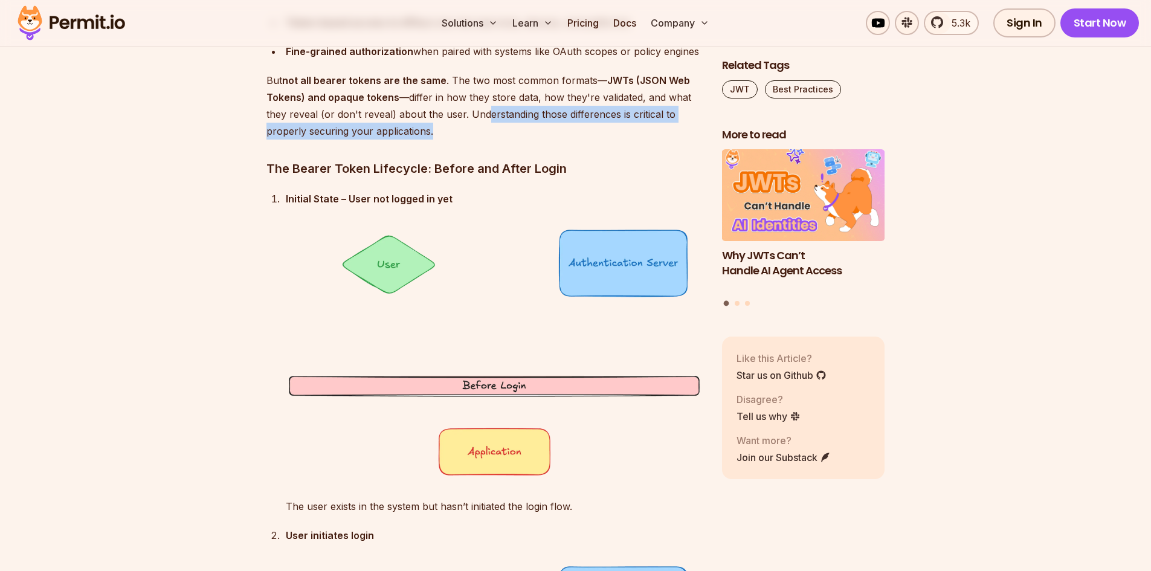
scroll to position [1632, 0]
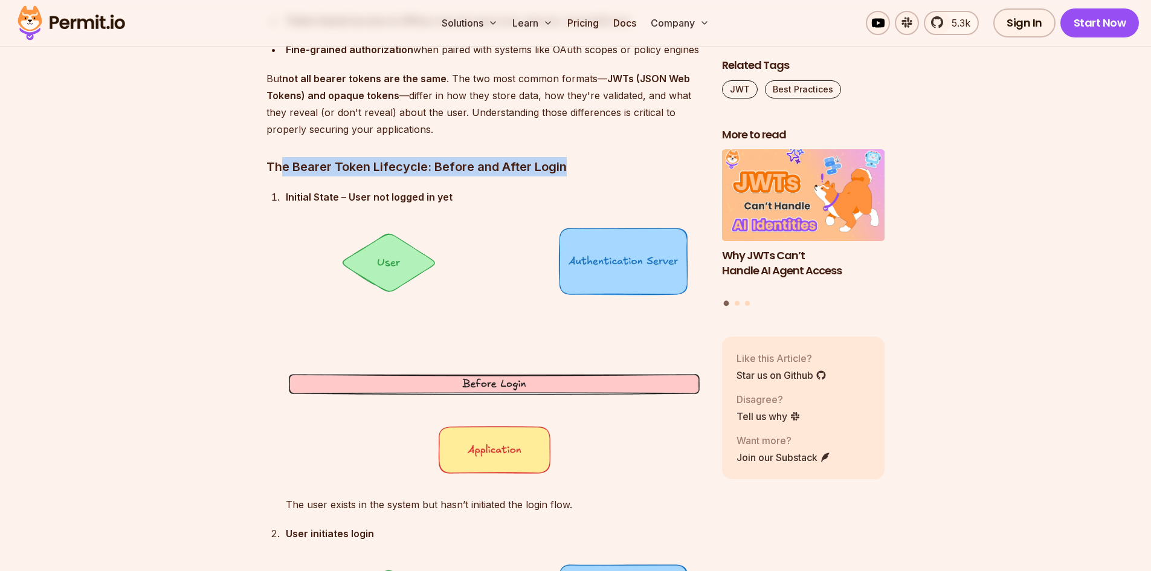
drag, startPoint x: 282, startPoint y: 164, endPoint x: 596, endPoint y: 160, distance: 313.7
click at [596, 160] on h3 "The Bearer Token Lifecycle: Before and After Login" at bounding box center [485, 166] width 436 height 19
click at [607, 172] on h3 "The Bearer Token Lifecycle: Before and After Login" at bounding box center [485, 166] width 436 height 19
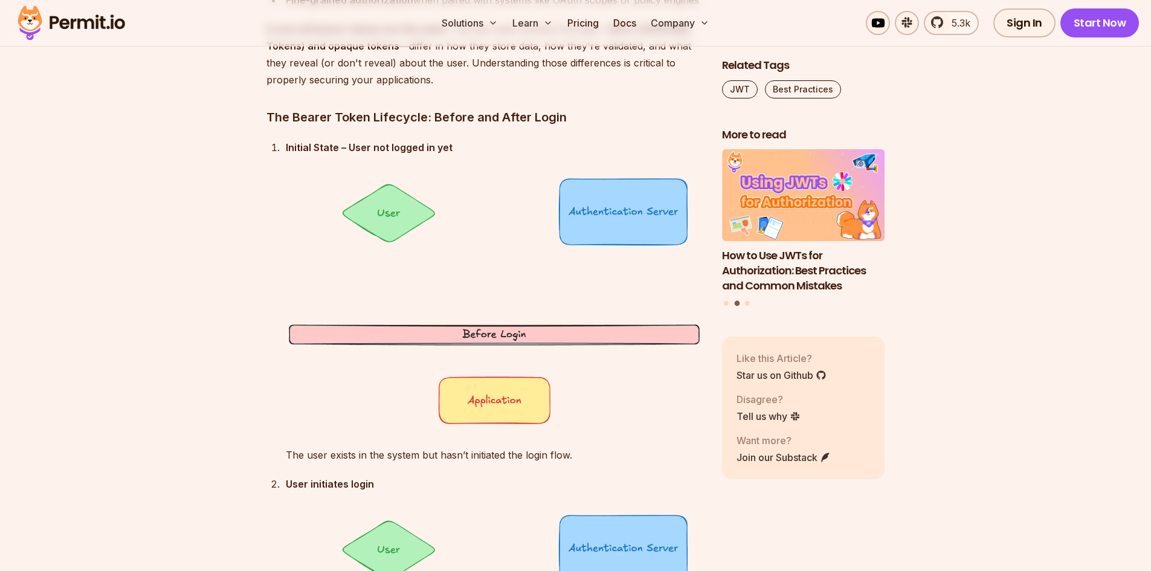
scroll to position [1813, 0]
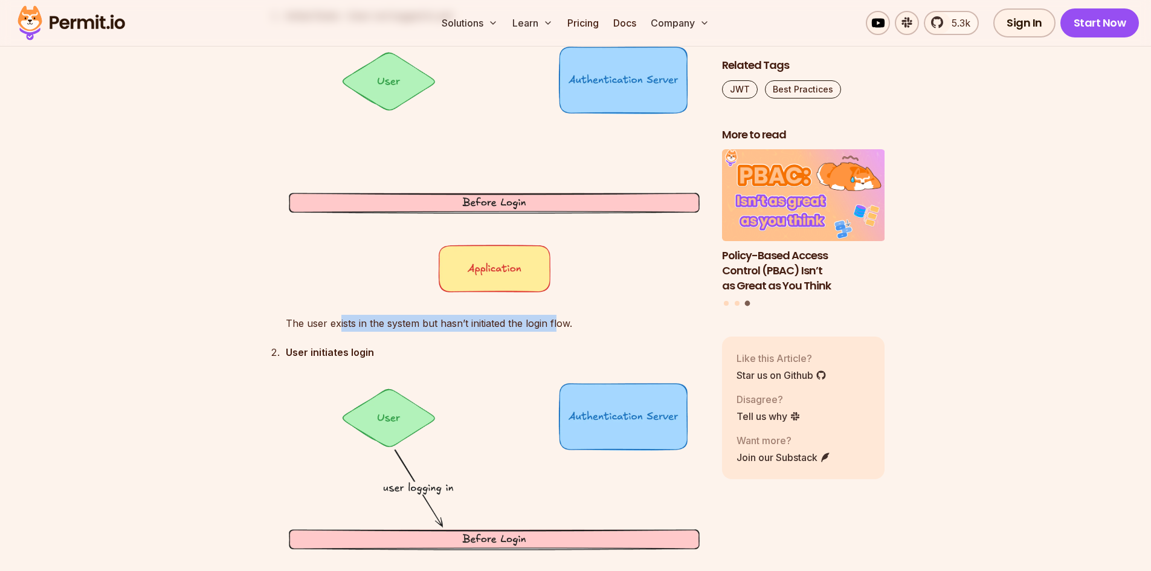
drag, startPoint x: 340, startPoint y: 326, endPoint x: 558, endPoint y: 322, distance: 218.2
click at [558, 322] on p "The user exists in the system but hasn’t initiated the login flow." at bounding box center [494, 323] width 417 height 17
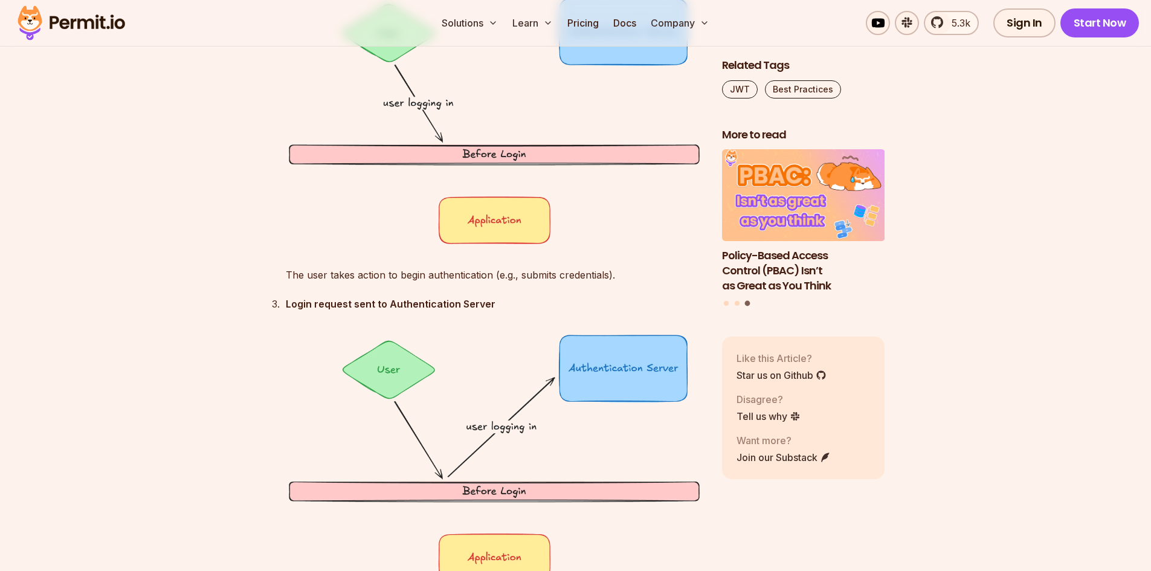
scroll to position [2236, 0]
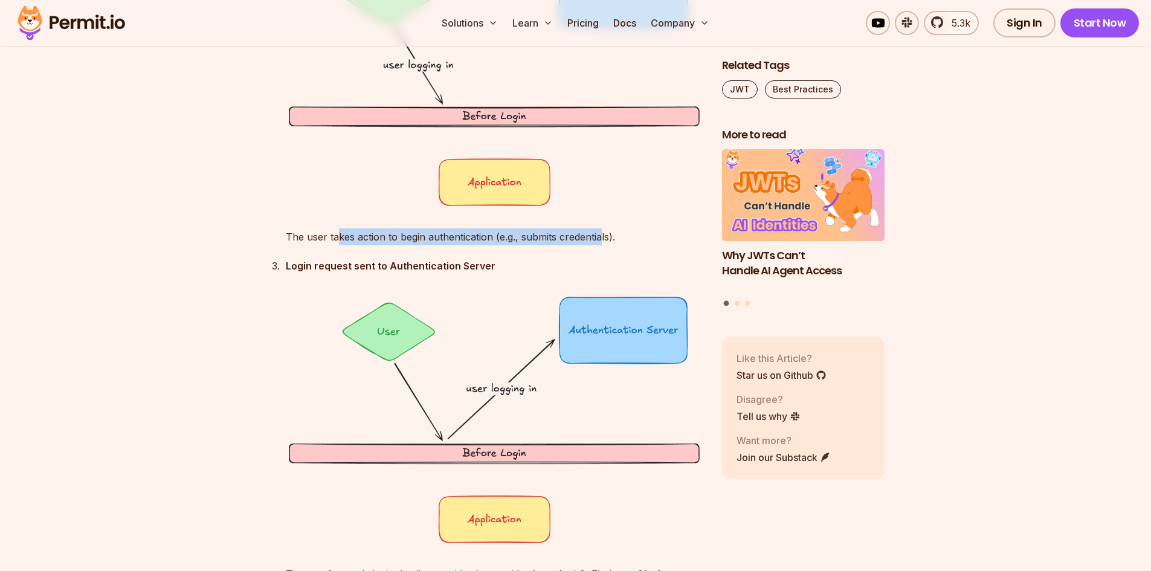
drag, startPoint x: 337, startPoint y: 228, endPoint x: 600, endPoint y: 229, distance: 262.3
click at [600, 229] on div "User initiates login The user takes action to begin authentication (e.g., submi…" at bounding box center [494, 83] width 417 height 325
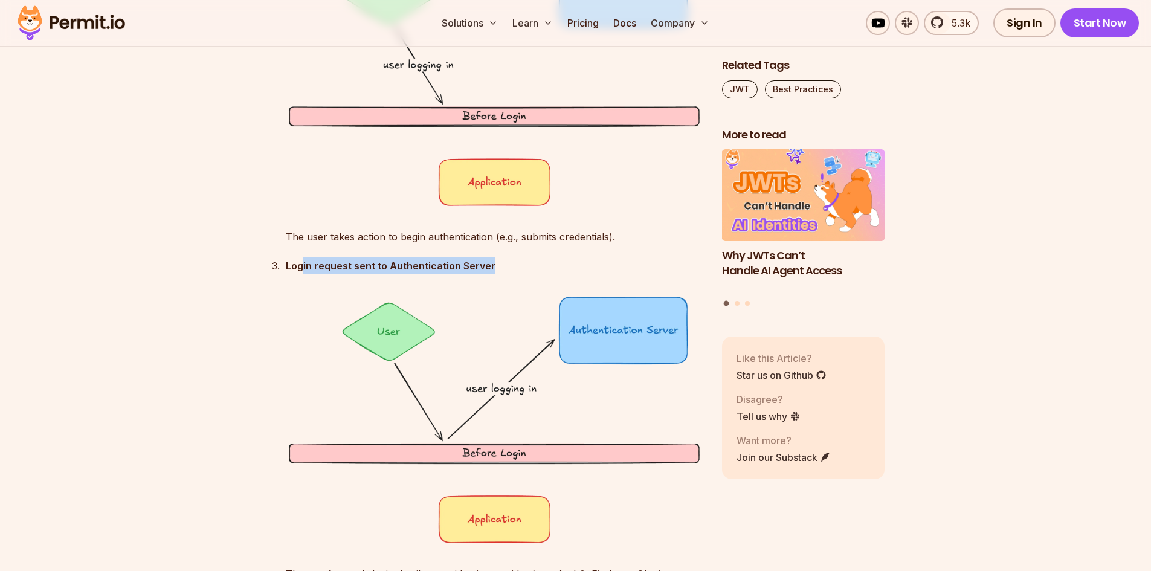
drag, startPoint x: 302, startPoint y: 267, endPoint x: 518, endPoint y: 262, distance: 216.4
click at [518, 262] on p "Login request sent to Authentication Server" at bounding box center [494, 265] width 417 height 17
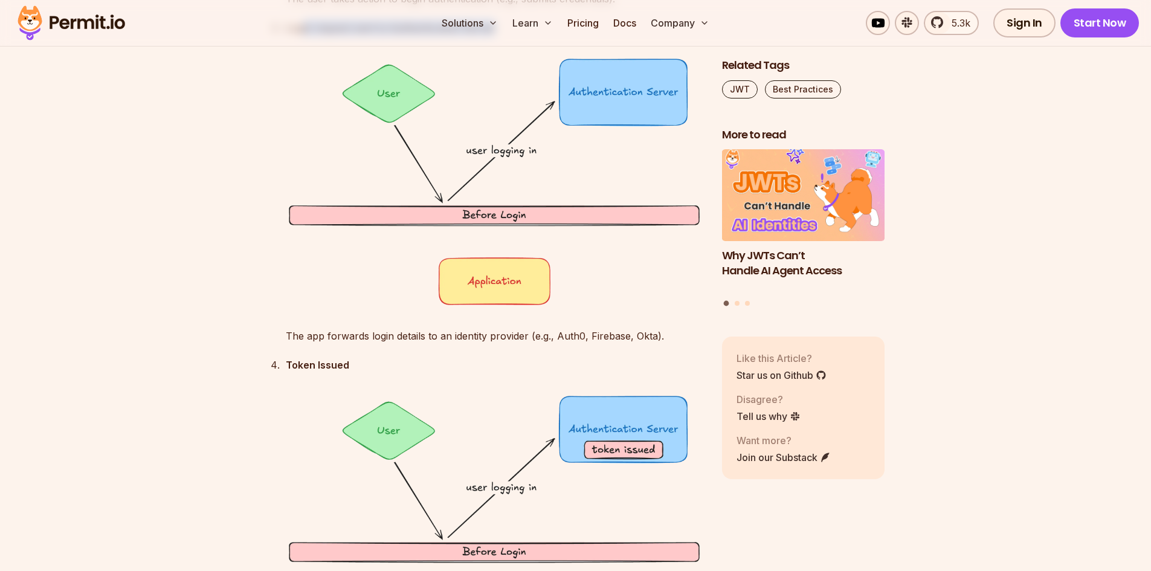
scroll to position [2478, 0]
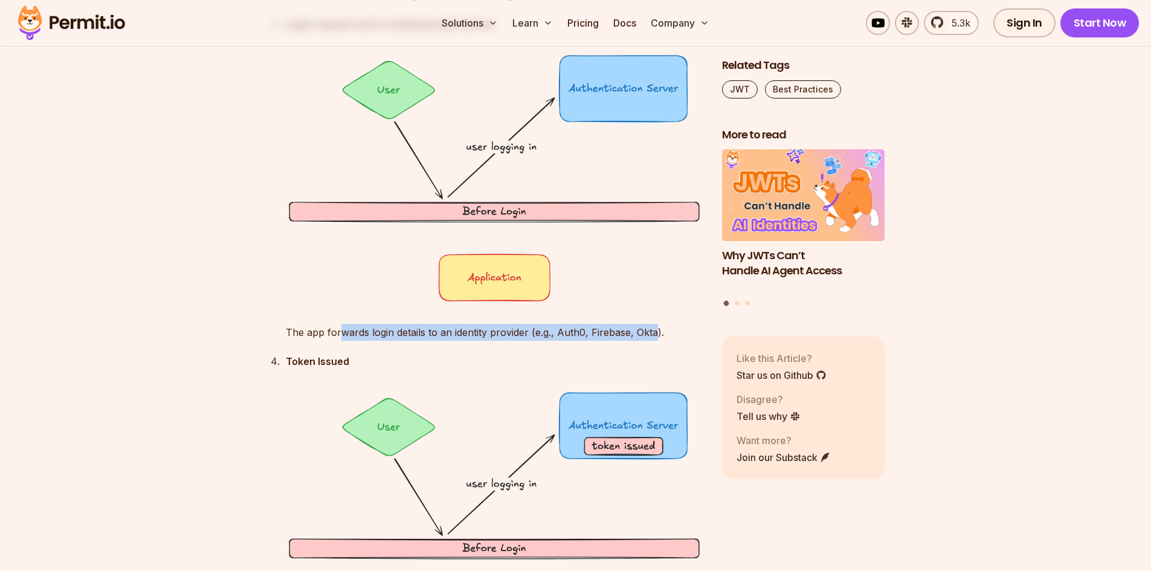
drag, startPoint x: 338, startPoint y: 333, endPoint x: 655, endPoint y: 326, distance: 316.8
click at [655, 326] on p "The app forwards login details to an identity provider (e.g., Auth0, Firebase, …" at bounding box center [494, 332] width 417 height 17
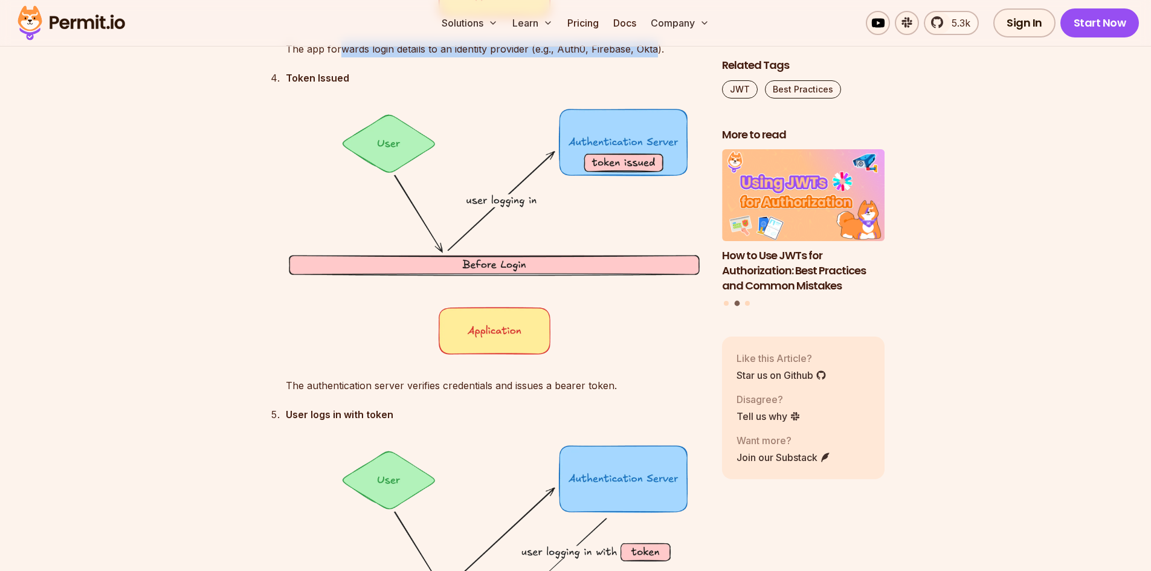
scroll to position [2780, 0]
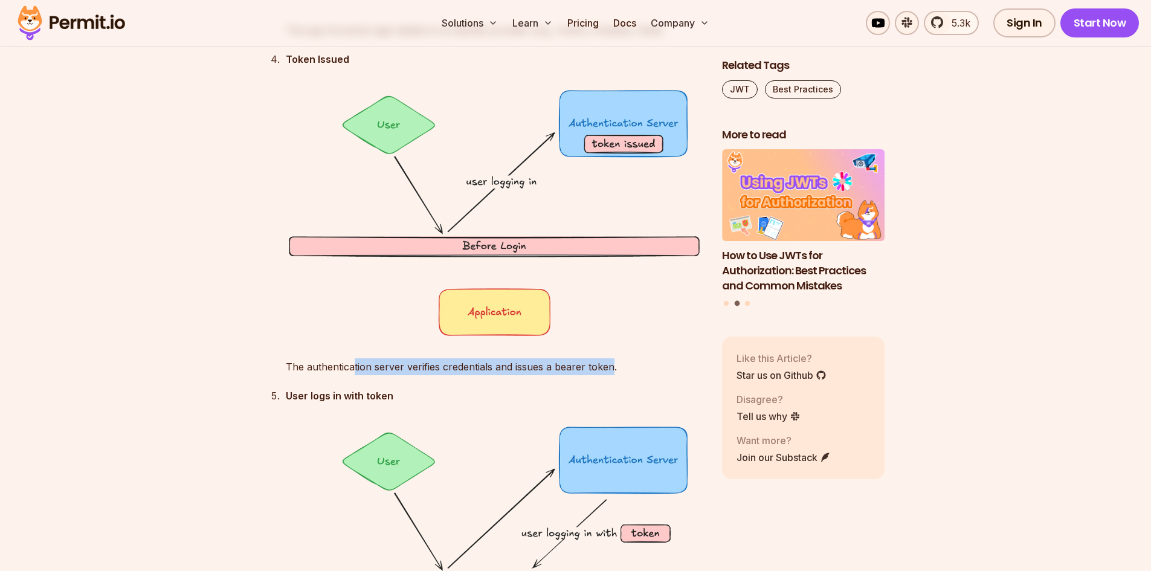
drag, startPoint x: 355, startPoint y: 365, endPoint x: 613, endPoint y: 360, distance: 258.1
click at [613, 360] on p "The authentication server verifies credentials and issues a bearer token." at bounding box center [494, 366] width 417 height 17
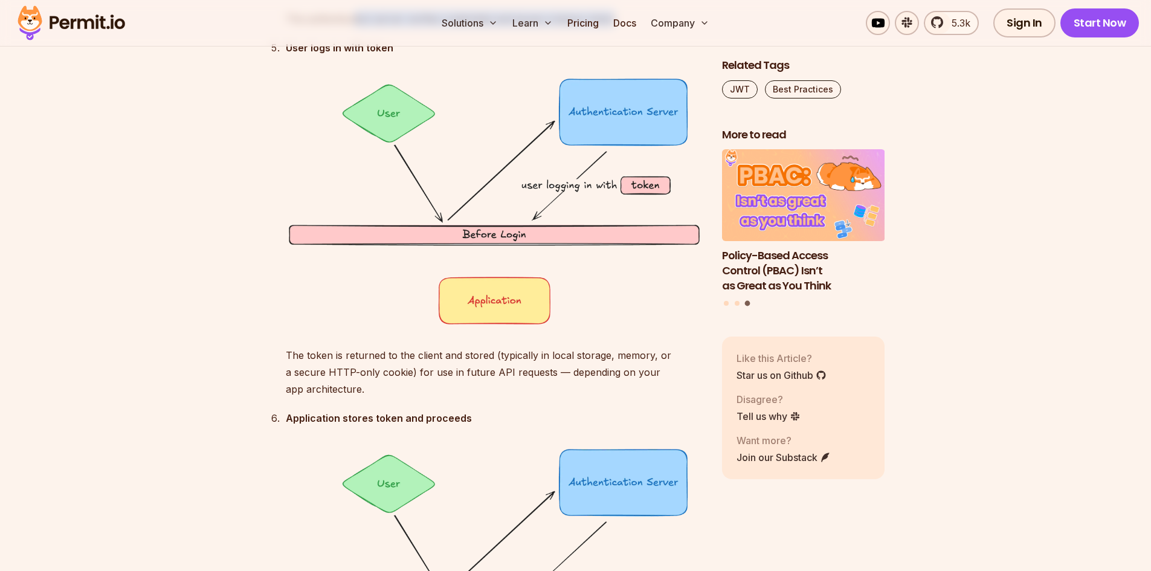
scroll to position [3143, 0]
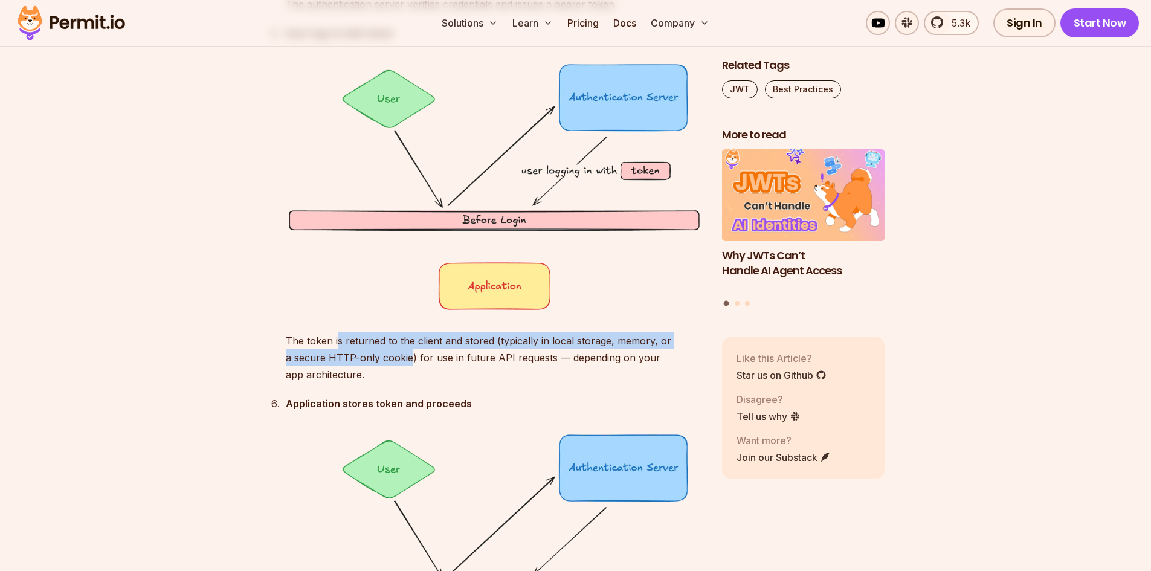
drag, startPoint x: 337, startPoint y: 338, endPoint x: 423, endPoint y: 363, distance: 89.3
click at [423, 363] on p "The token is returned to the client and stored (typically in local storage, mem…" at bounding box center [494, 357] width 417 height 51
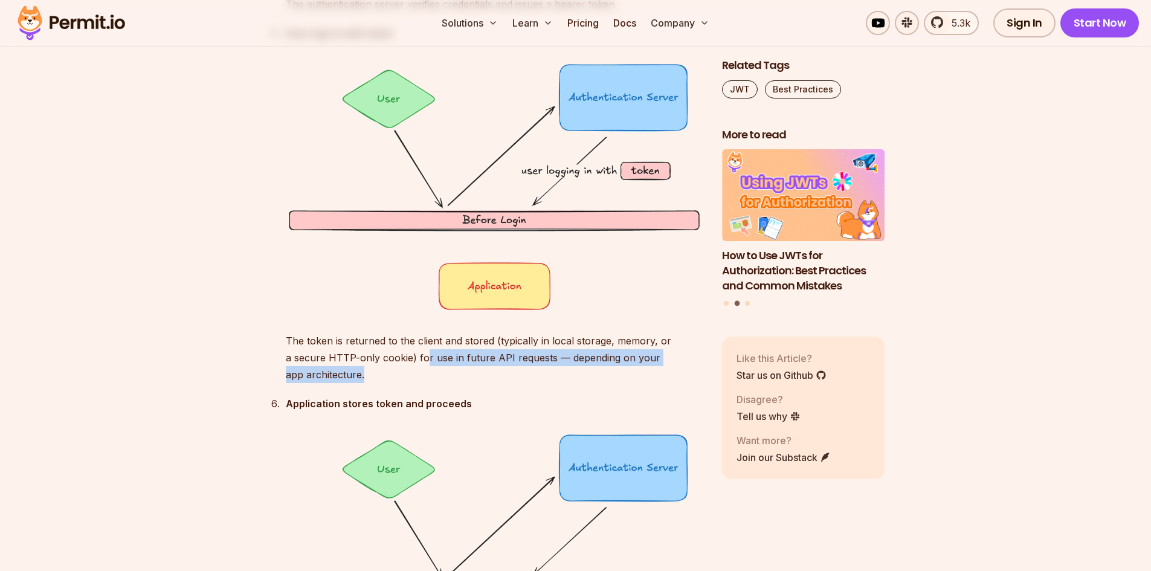
drag, startPoint x: 439, startPoint y: 358, endPoint x: 638, endPoint y: 372, distance: 200.0
click at [638, 372] on p "The token is returned to the client and stored (typically in local storage, mem…" at bounding box center [494, 357] width 417 height 51
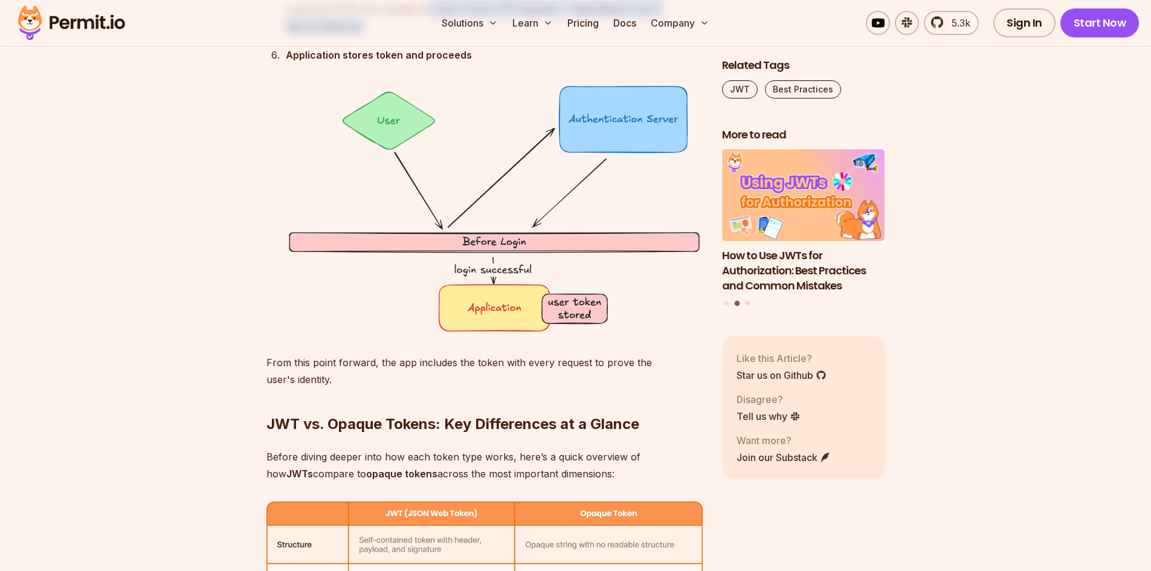
scroll to position [3505, 0]
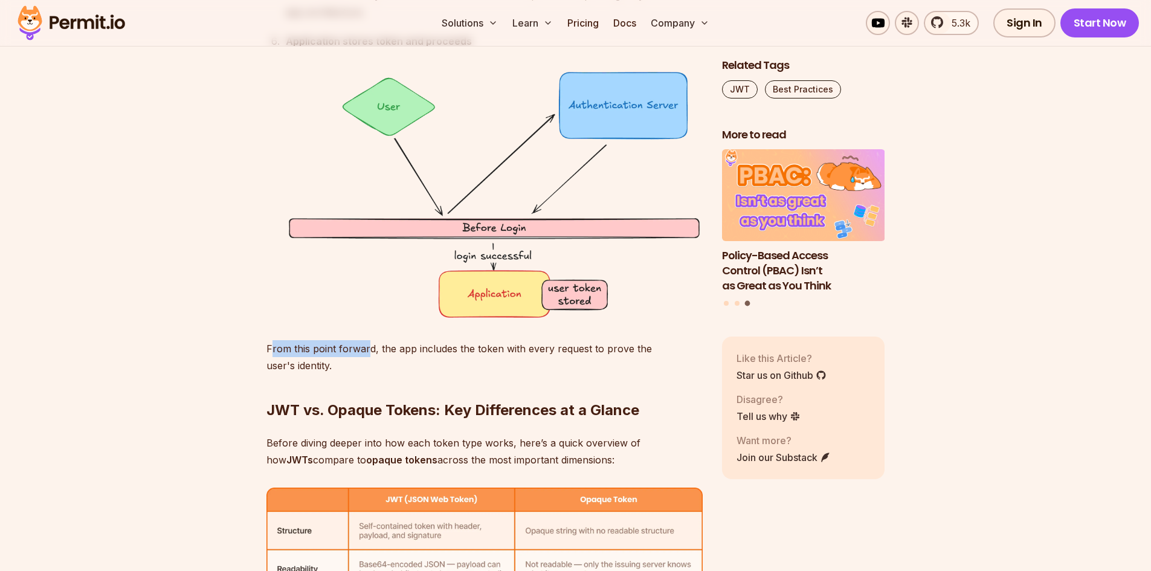
drag, startPoint x: 271, startPoint y: 349, endPoint x: 369, endPoint y: 350, distance: 98.5
click at [369, 350] on p "From this point forward, the app includes the token with every request to prove…" at bounding box center [485, 357] width 436 height 34
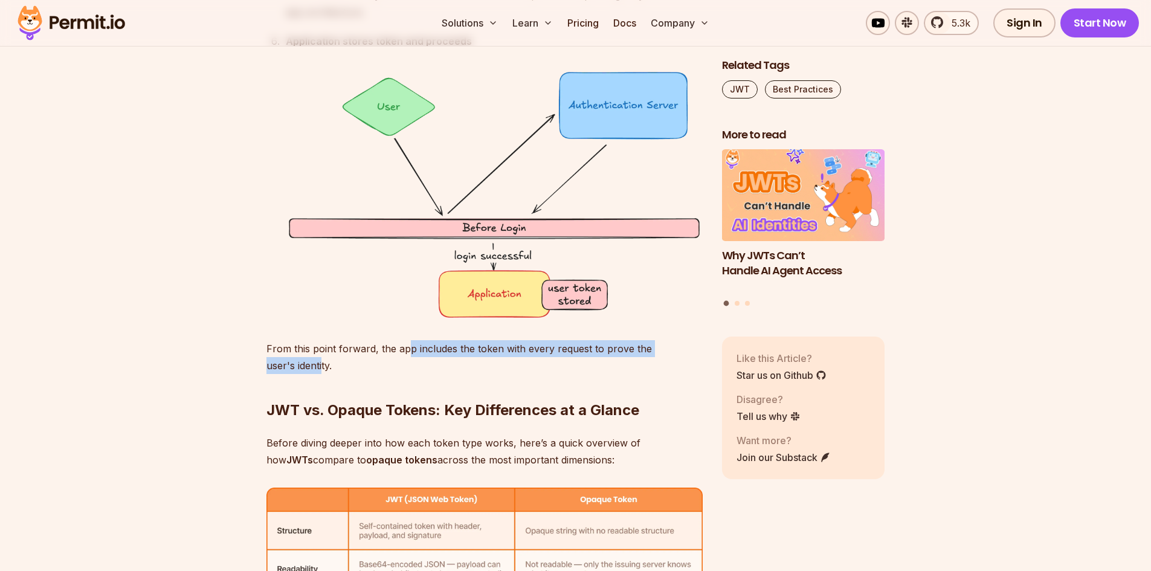
drag, startPoint x: 408, startPoint y: 352, endPoint x: 322, endPoint y: 361, distance: 86.3
click at [322, 361] on p "From this point forward, the app includes the token with every request to prove…" at bounding box center [485, 357] width 436 height 34
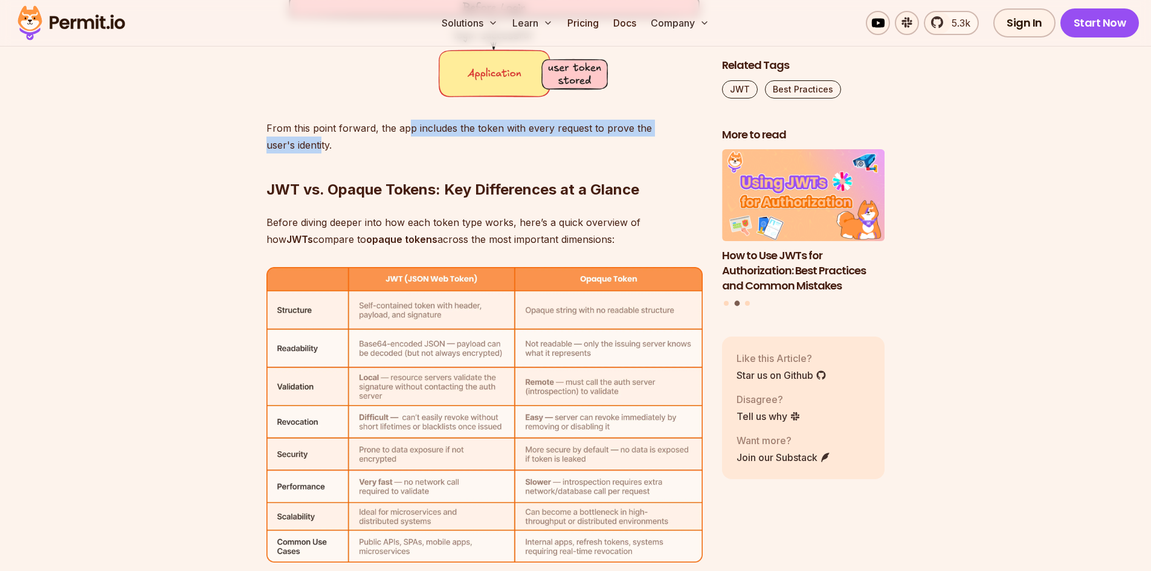
scroll to position [3807, 0]
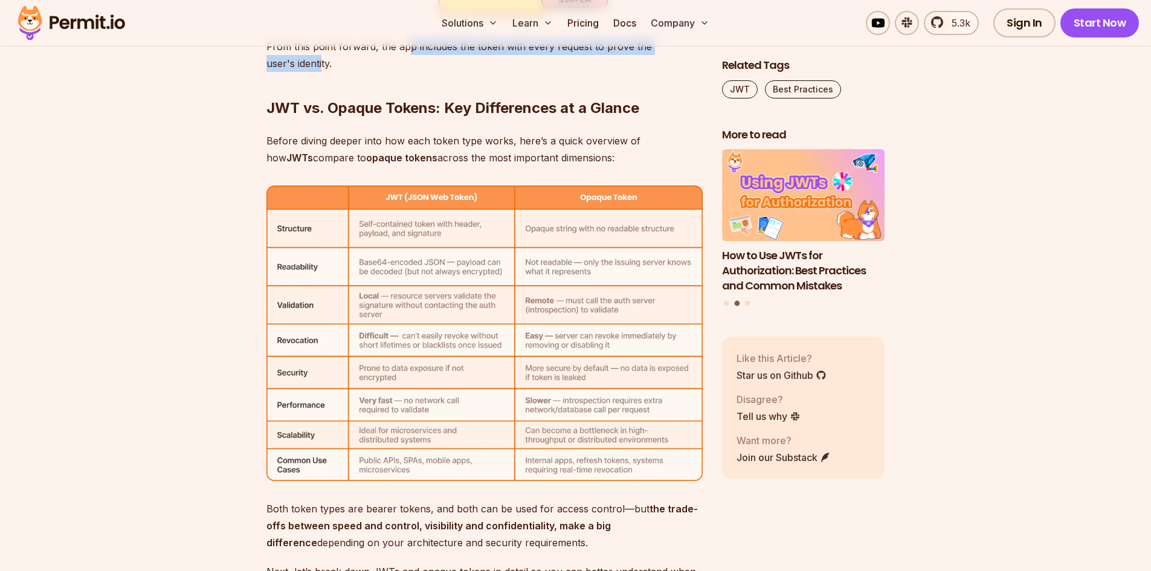
click at [424, 230] on img at bounding box center [485, 333] width 436 height 295
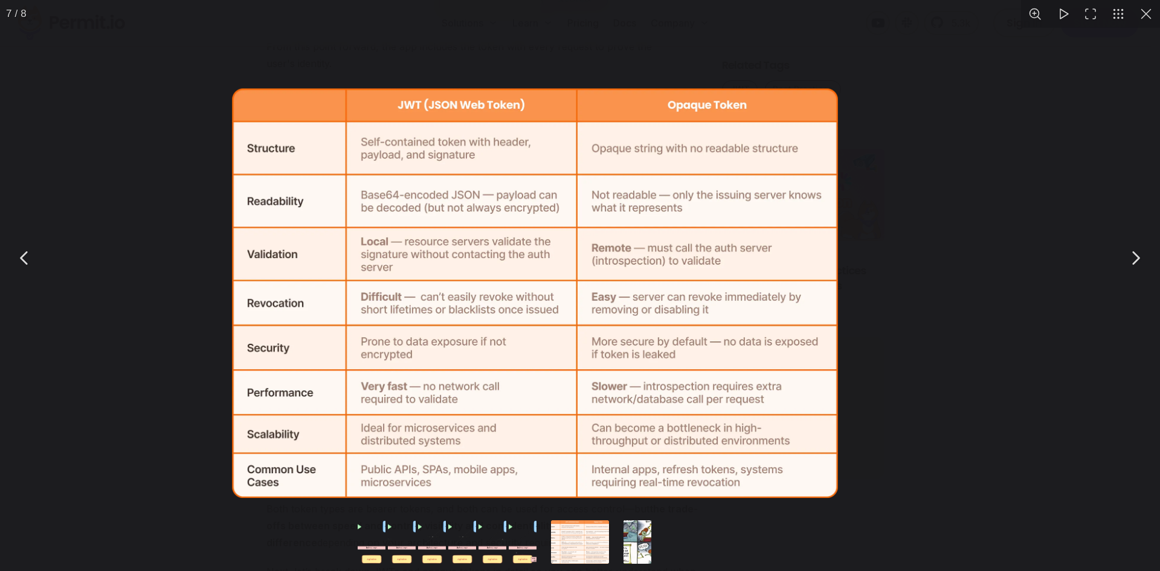
click at [424, 230] on img "You can close this modal content with the ESC key" at bounding box center [536, 293] width 606 height 409
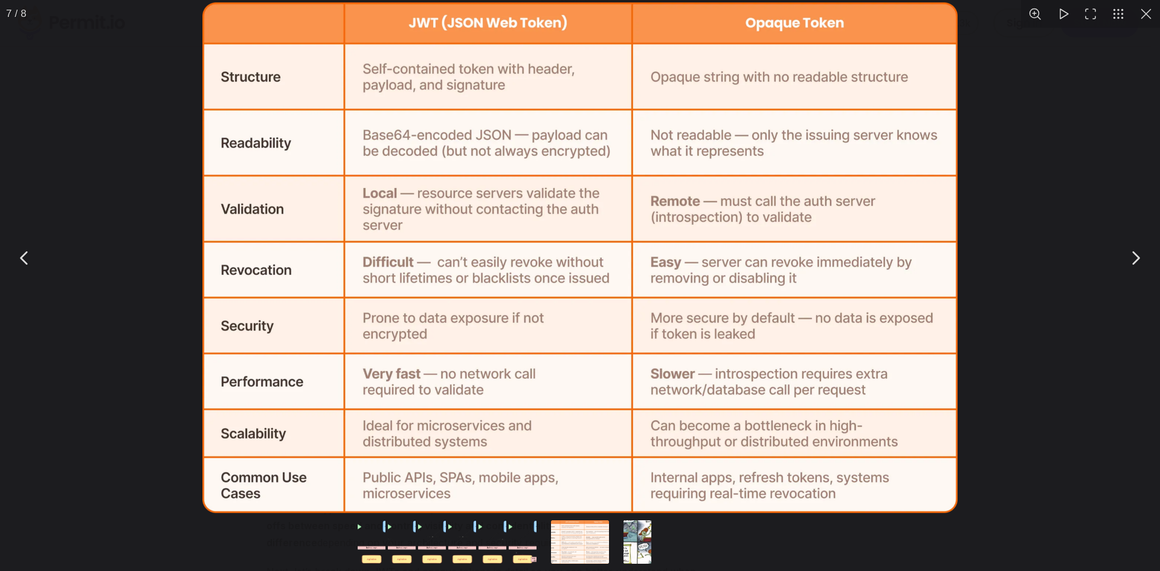
click at [1002, 368] on div "You can close this modal content with the ESC key" at bounding box center [580, 258] width 1160 height 516
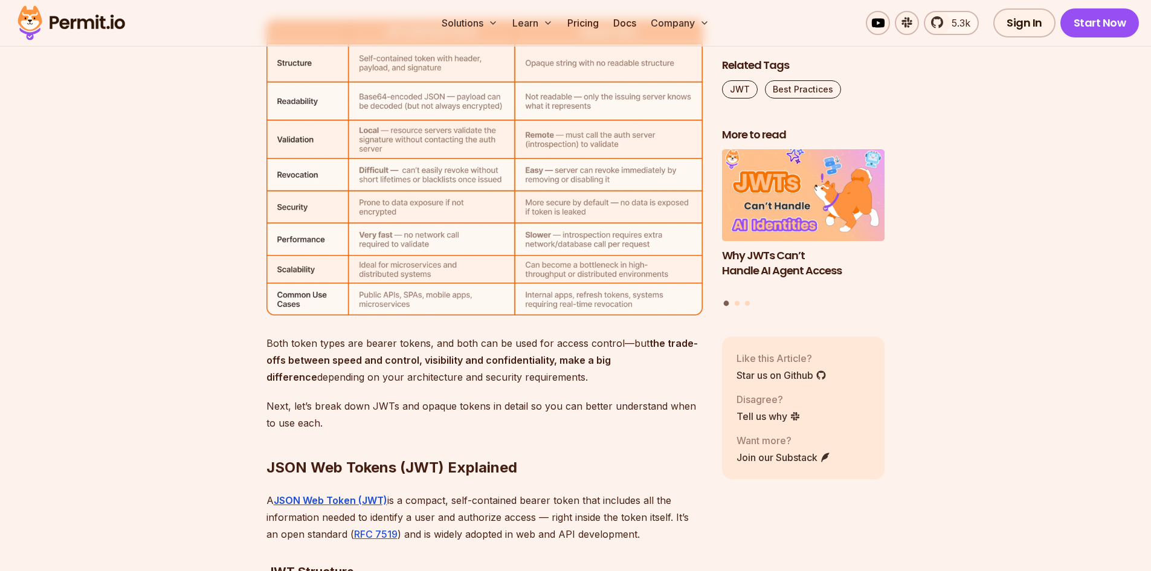
scroll to position [3989, 0]
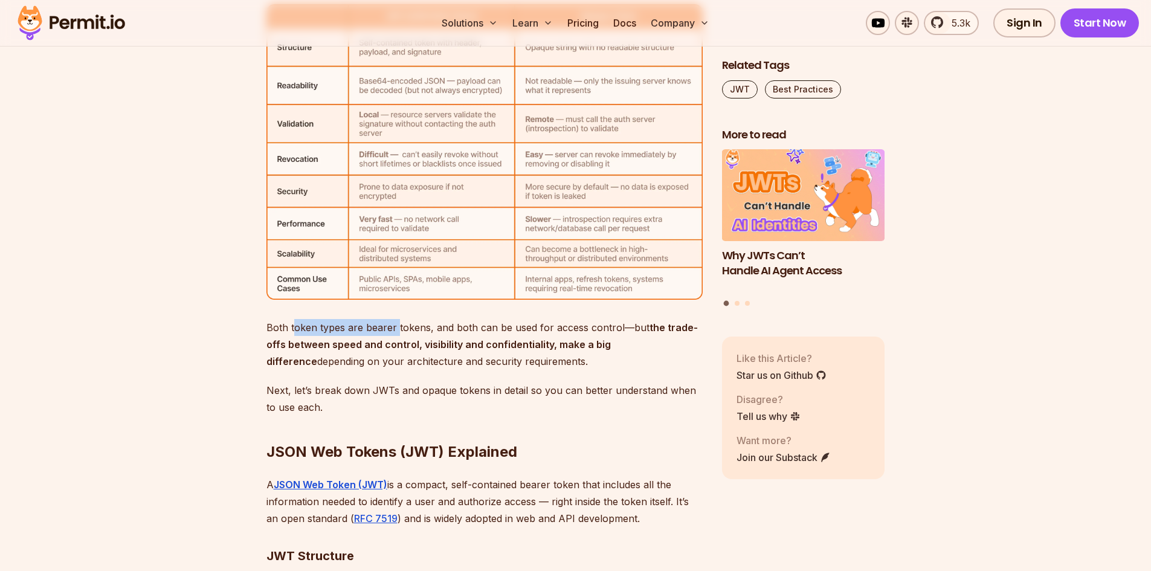
drag, startPoint x: 296, startPoint y: 329, endPoint x: 395, endPoint y: 318, distance: 100.2
click at [395, 319] on p "Both token types are bearer tokens, and both can be used for access control—but…" at bounding box center [485, 344] width 436 height 51
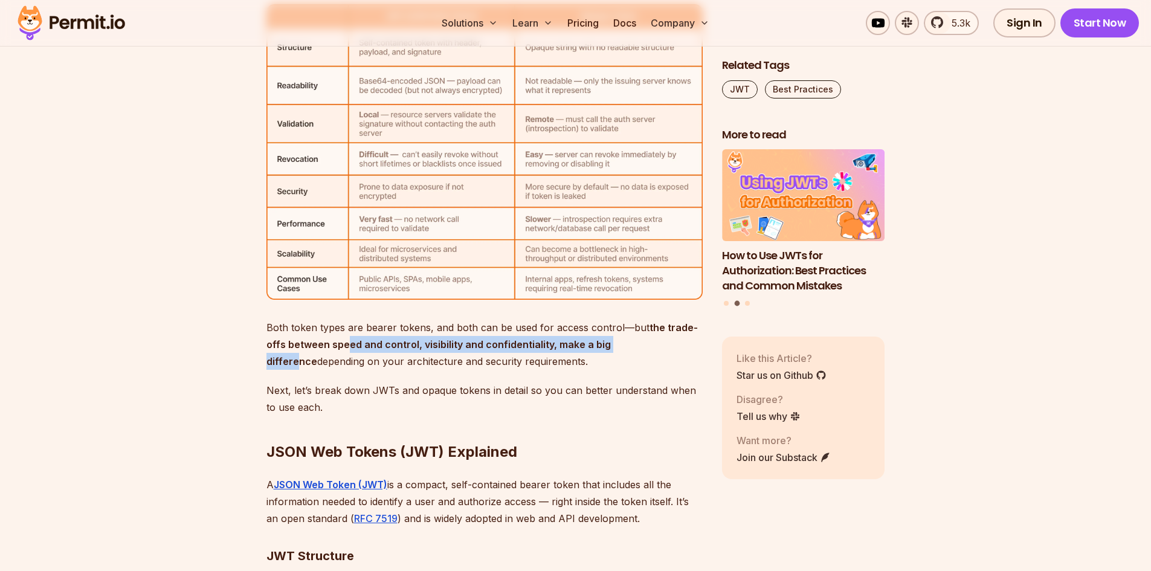
drag, startPoint x: 361, startPoint y: 343, endPoint x: 635, endPoint y: 352, distance: 273.9
click at [635, 352] on p "Both token types are bearer tokens, and both can be used for access control—but…" at bounding box center [485, 344] width 436 height 51
drag, startPoint x: 442, startPoint y: 364, endPoint x: 555, endPoint y: 366, distance: 113.0
click at [555, 366] on p "Both token types are bearer tokens, and both can be used for access control—but…" at bounding box center [485, 344] width 436 height 51
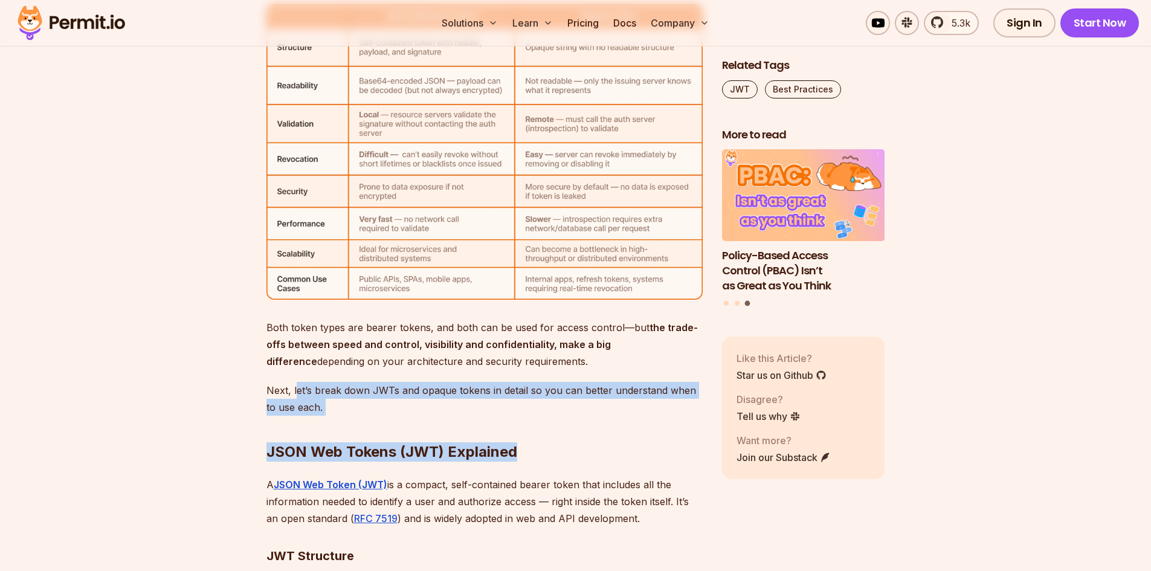
drag, startPoint x: 295, startPoint y: 395, endPoint x: 616, endPoint y: 400, distance: 321.6
click at [451, 408] on h2 "JSON Web Tokens (JWT) Explained" at bounding box center [485, 428] width 436 height 68
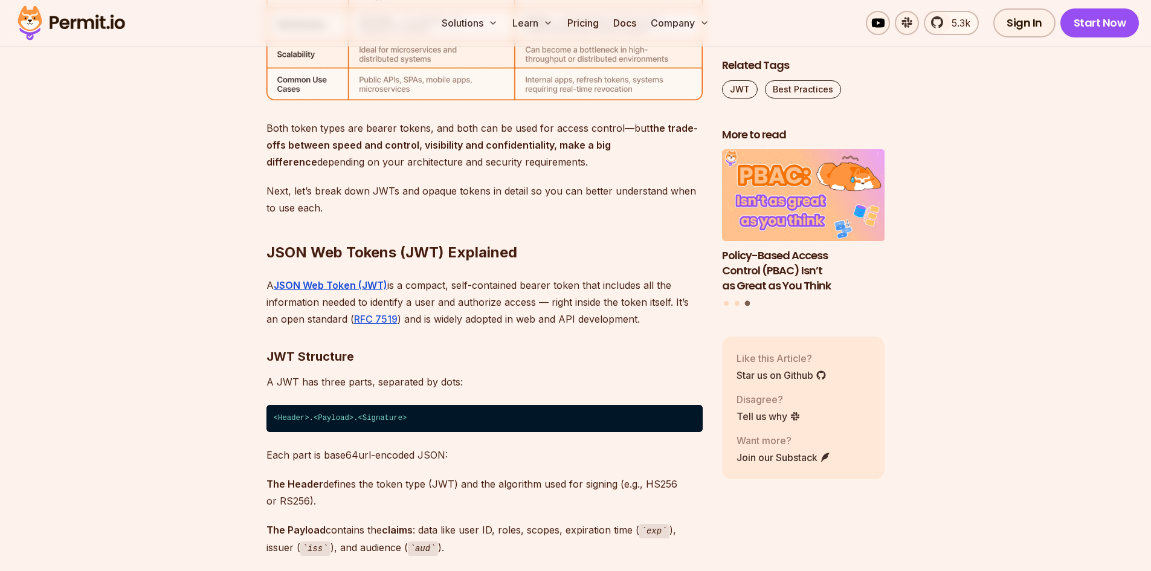
scroll to position [4231, 0]
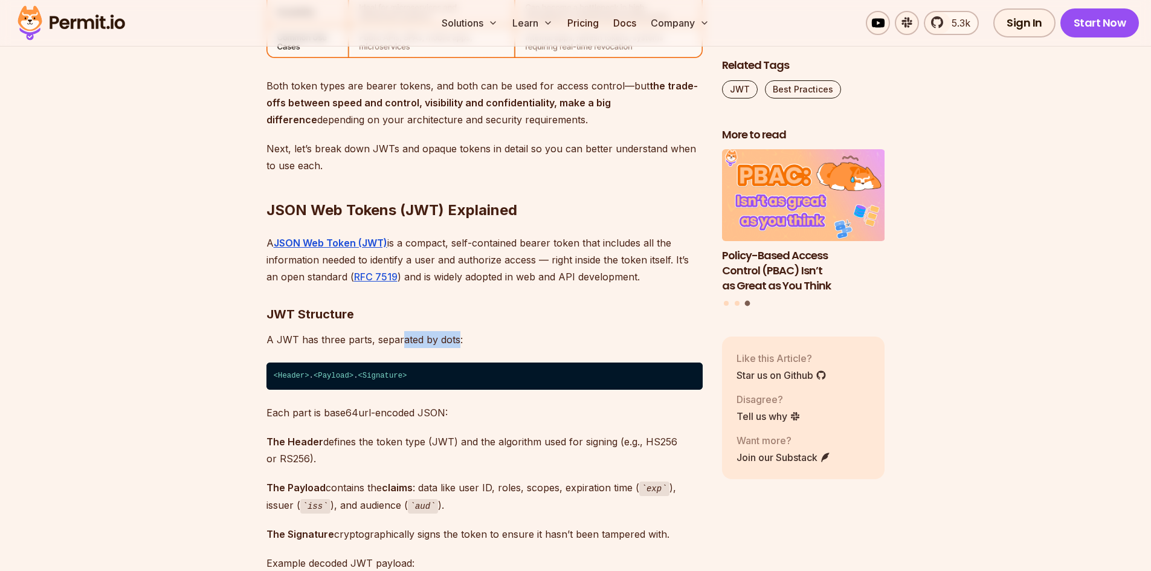
drag, startPoint x: 398, startPoint y: 338, endPoint x: 456, endPoint y: 337, distance: 58.0
click at [456, 337] on p "A JWT has three parts, separated by dots:" at bounding box center [485, 339] width 436 height 17
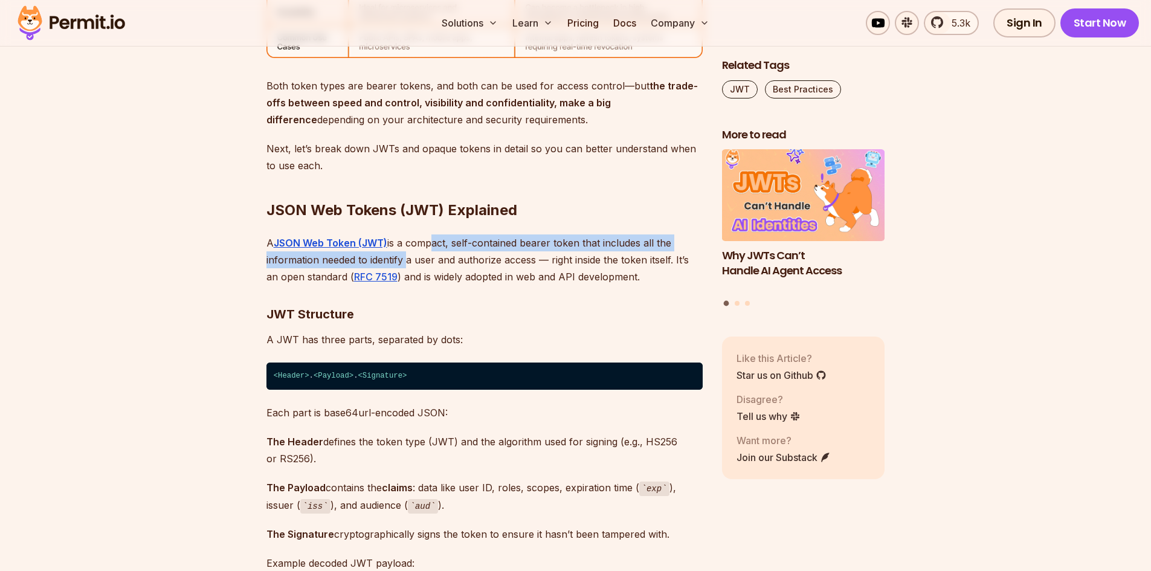
drag, startPoint x: 431, startPoint y: 245, endPoint x: 401, endPoint y: 260, distance: 33.0
click at [401, 260] on p "A JSON Web Token (JWT) is a compact, self-contained bearer token that includes …" at bounding box center [485, 259] width 436 height 51
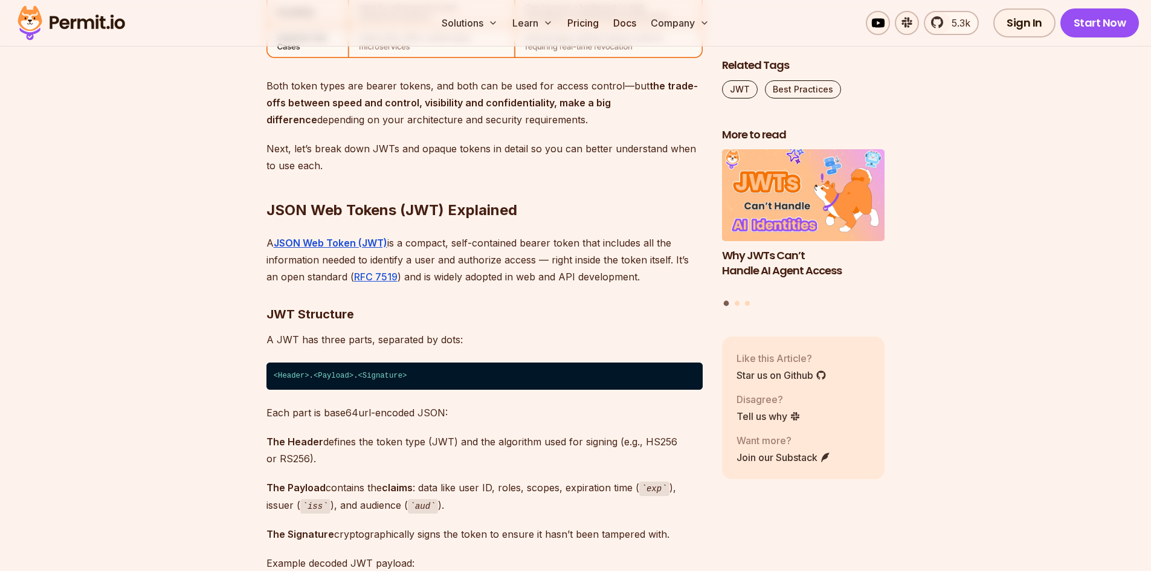
click at [471, 265] on p "A JSON Web Token (JWT) is a compact, self-contained bearer token that includes …" at bounding box center [485, 259] width 436 height 51
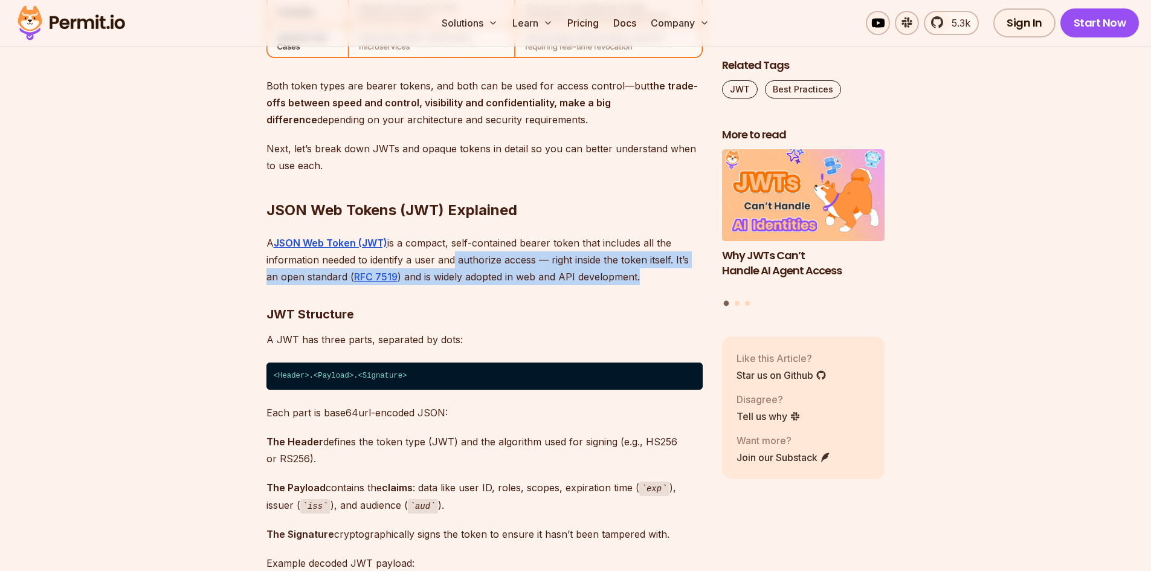
drag, startPoint x: 451, startPoint y: 262, endPoint x: 632, endPoint y: 279, distance: 182.1
click at [632, 279] on p "A JSON Web Token (JWT) is a compact, self-contained bearer token that includes …" at bounding box center [485, 259] width 436 height 51
click at [638, 282] on p "A JSON Web Token (JWT) is a compact, self-contained bearer token that includes …" at bounding box center [485, 259] width 436 height 51
drag, startPoint x: 604, startPoint y: 259, endPoint x: 601, endPoint y: 272, distance: 13.5
click at [601, 272] on p "A JSON Web Token (JWT) is a compact, self-contained bearer token that includes …" at bounding box center [485, 259] width 436 height 51
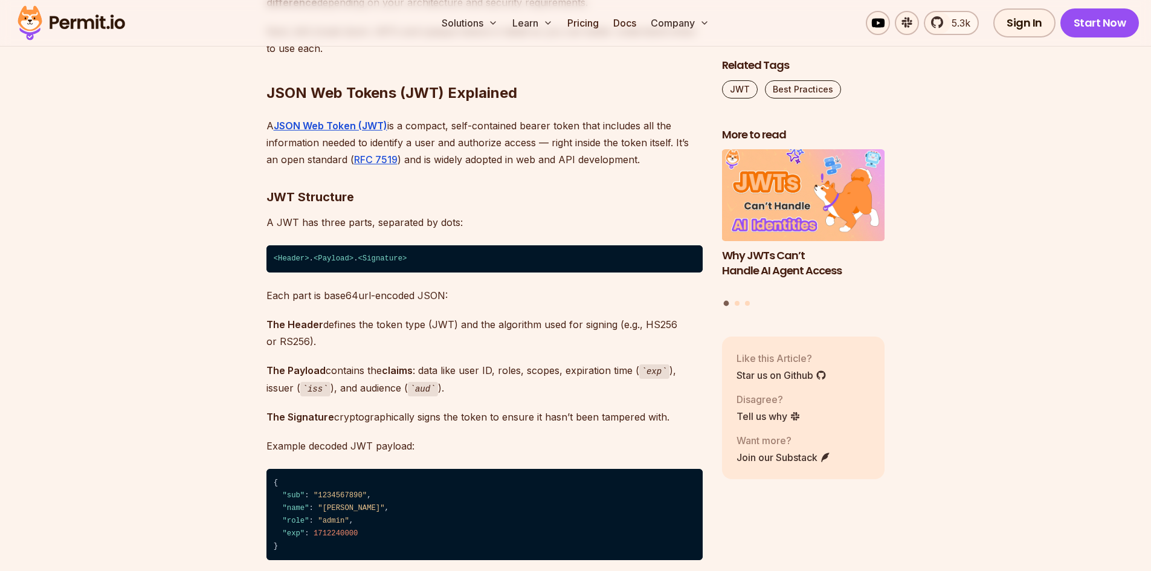
scroll to position [4351, 0]
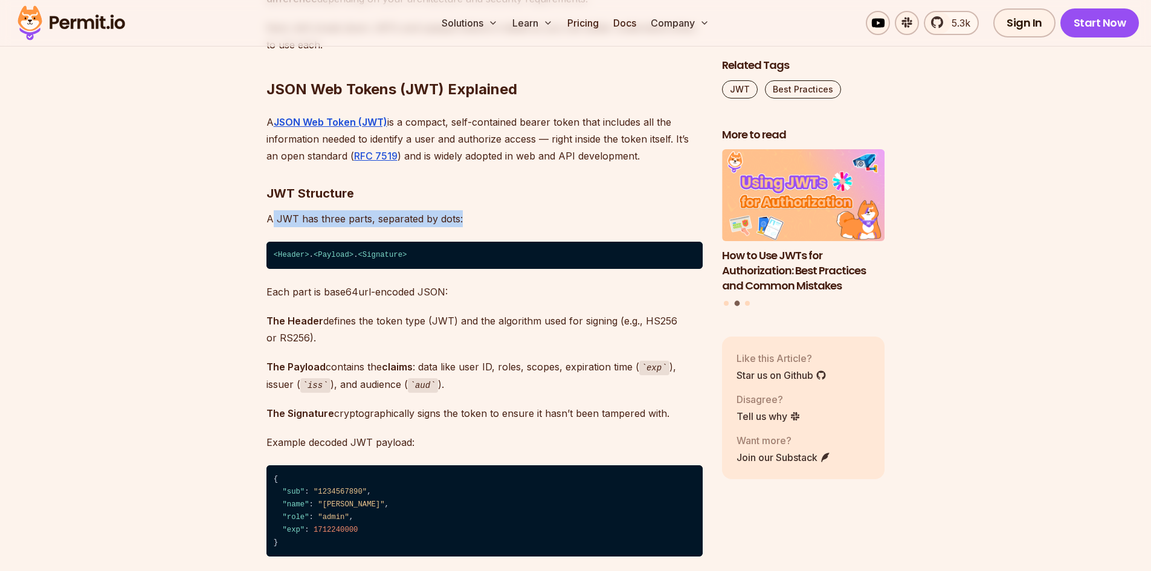
drag, startPoint x: 274, startPoint y: 218, endPoint x: 481, endPoint y: 222, distance: 207.3
click at [481, 222] on p "A JWT has three parts, separated by dots:" at bounding box center [485, 218] width 436 height 17
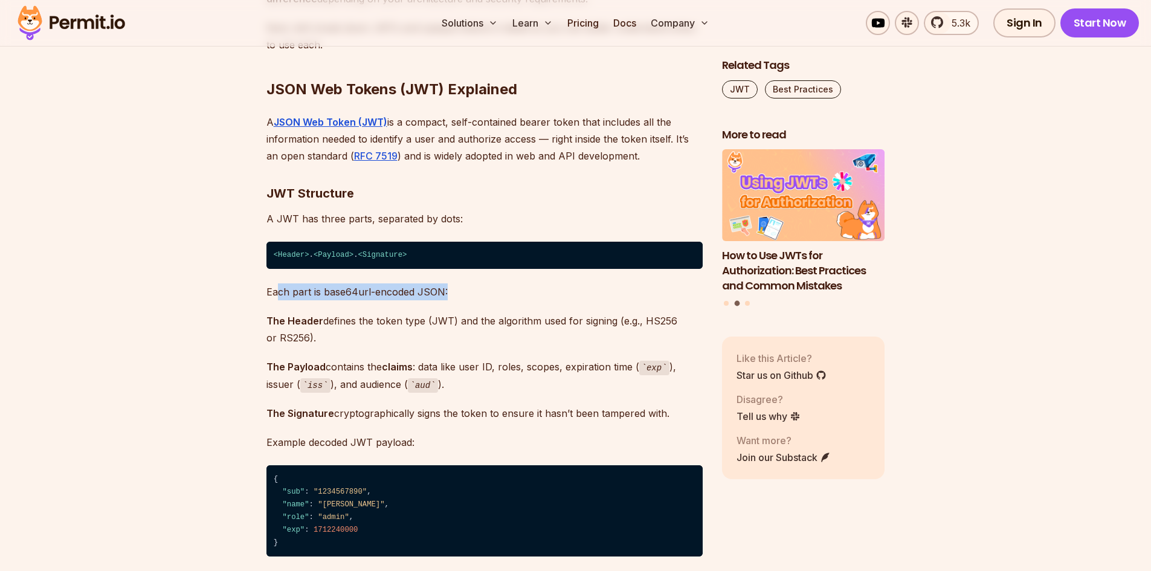
drag, startPoint x: 276, startPoint y: 293, endPoint x: 484, endPoint y: 290, distance: 208.5
click at [484, 290] on p "Each part is base64url-encoded JSON:" at bounding box center [485, 291] width 436 height 17
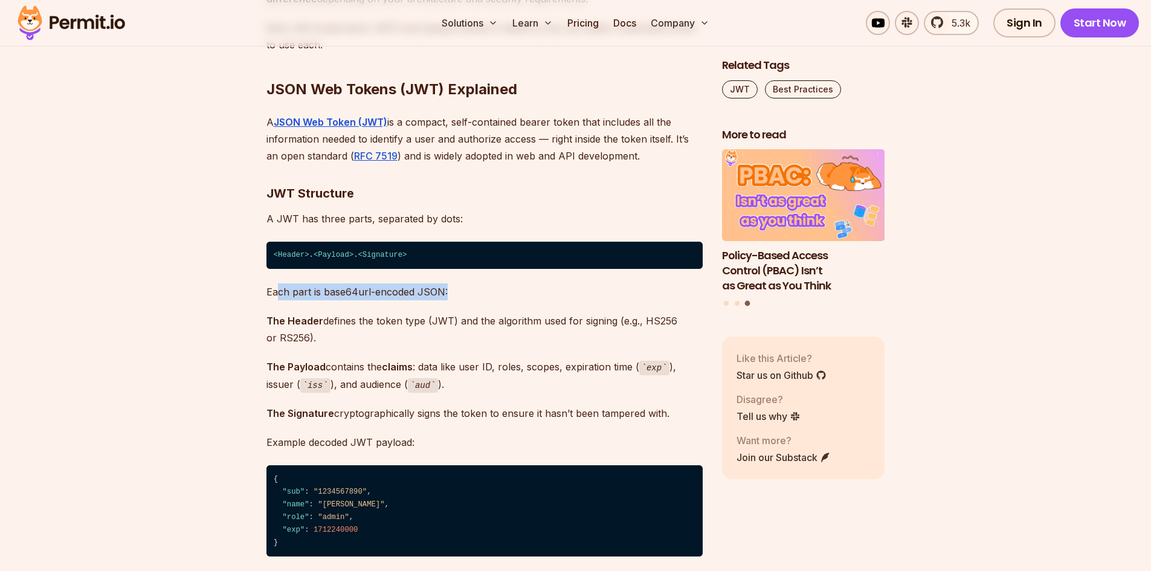
drag, startPoint x: 374, startPoint y: 317, endPoint x: 650, endPoint y: 332, distance: 276.0
click at [650, 332] on p "The Header defines the token type (JWT) and the algorithm used for signing (e.g…" at bounding box center [485, 329] width 436 height 34
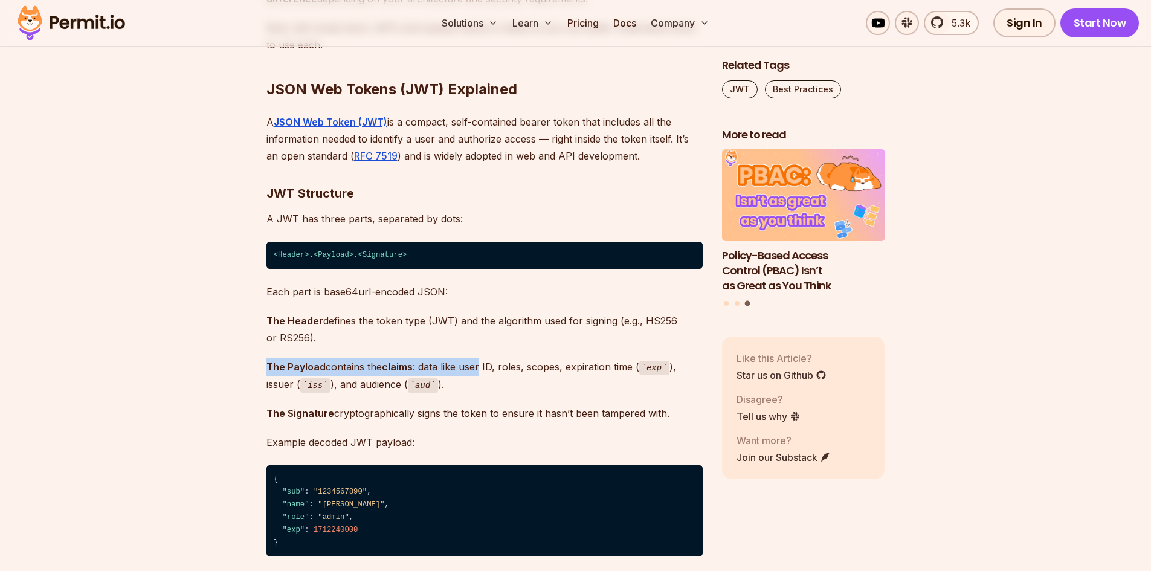
drag, startPoint x: 274, startPoint y: 370, endPoint x: 480, endPoint y: 363, distance: 206.8
click at [480, 363] on p "The Payload contains the claims : data like user ID, roles, scopes, expiration …" at bounding box center [485, 375] width 436 height 34
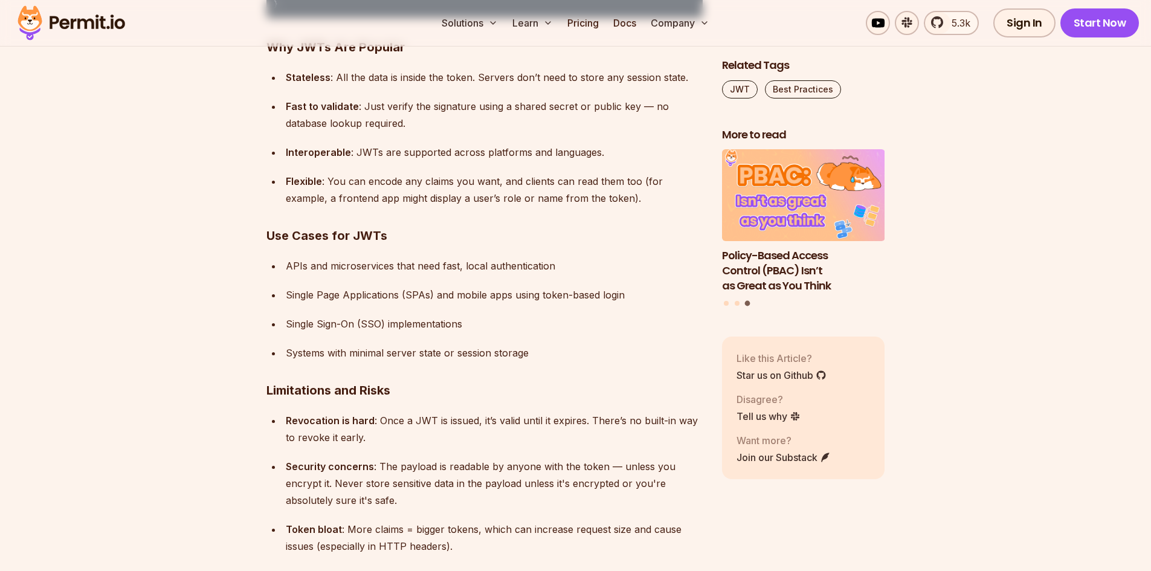
scroll to position [4895, 0]
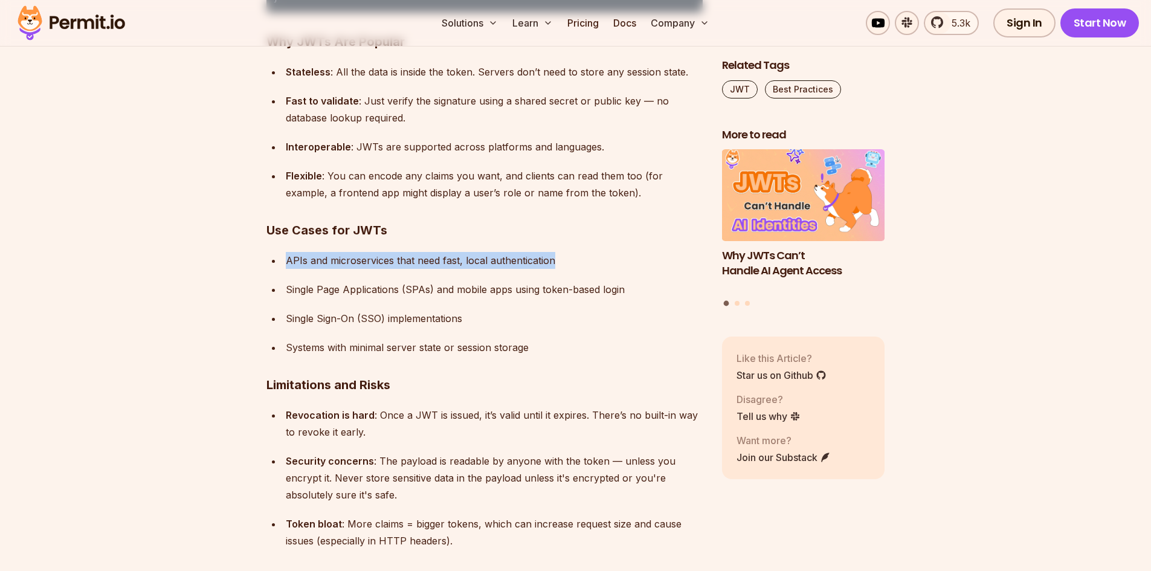
drag, startPoint x: 280, startPoint y: 262, endPoint x: 572, endPoint y: 260, distance: 292.5
click at [572, 260] on ul "APIs and microservices that need fast, local authentication Single Page Applica…" at bounding box center [485, 304] width 436 height 104
drag, startPoint x: 276, startPoint y: 288, endPoint x: 638, endPoint y: 280, distance: 362.1
click at [638, 280] on ul "APIs and microservices that need fast, local authentication Single Page Applica…" at bounding box center [485, 304] width 436 height 104
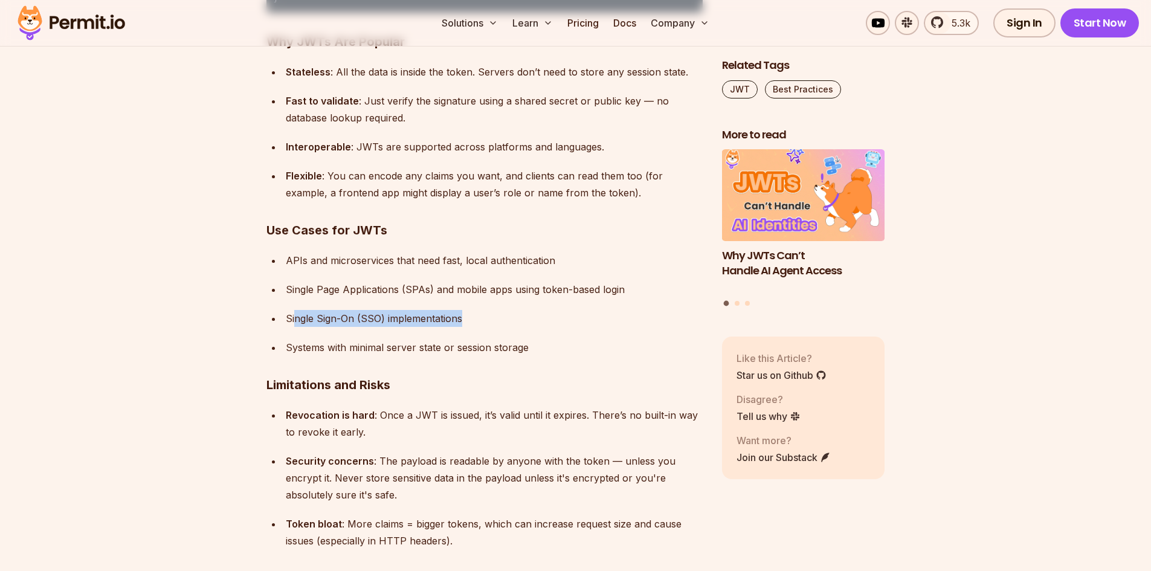
drag, startPoint x: 297, startPoint y: 319, endPoint x: 548, endPoint y: 320, distance: 250.8
click at [548, 320] on div "Single Sign-On (SSO) implementations" at bounding box center [494, 318] width 417 height 17
drag, startPoint x: 305, startPoint y: 348, endPoint x: 561, endPoint y: 355, distance: 255.8
click at [561, 355] on div "Systems with minimal server state or session storage" at bounding box center [494, 347] width 417 height 17
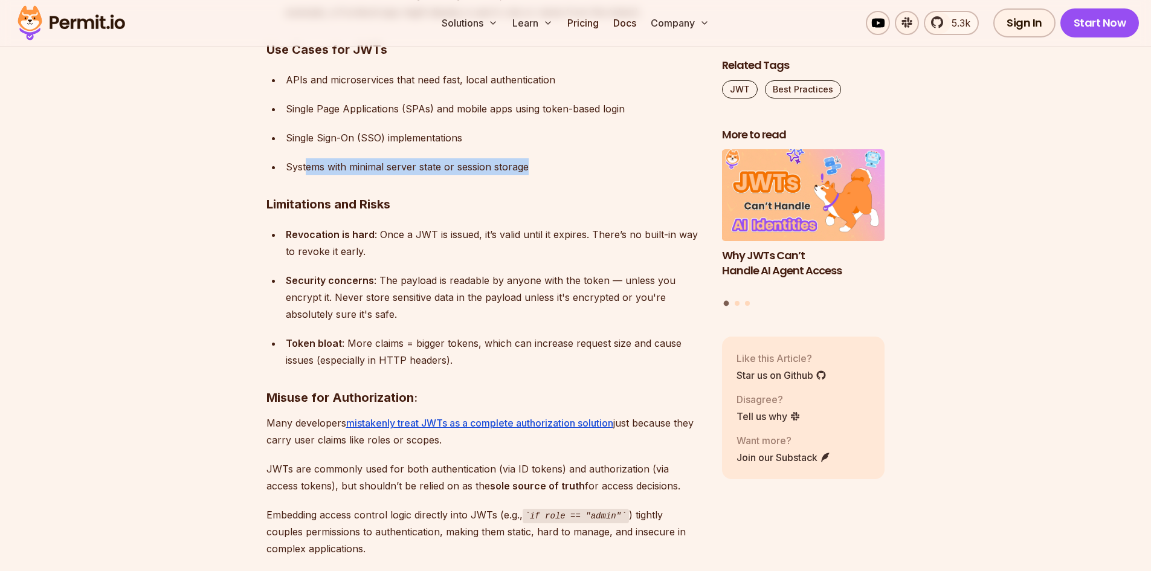
scroll to position [5077, 0]
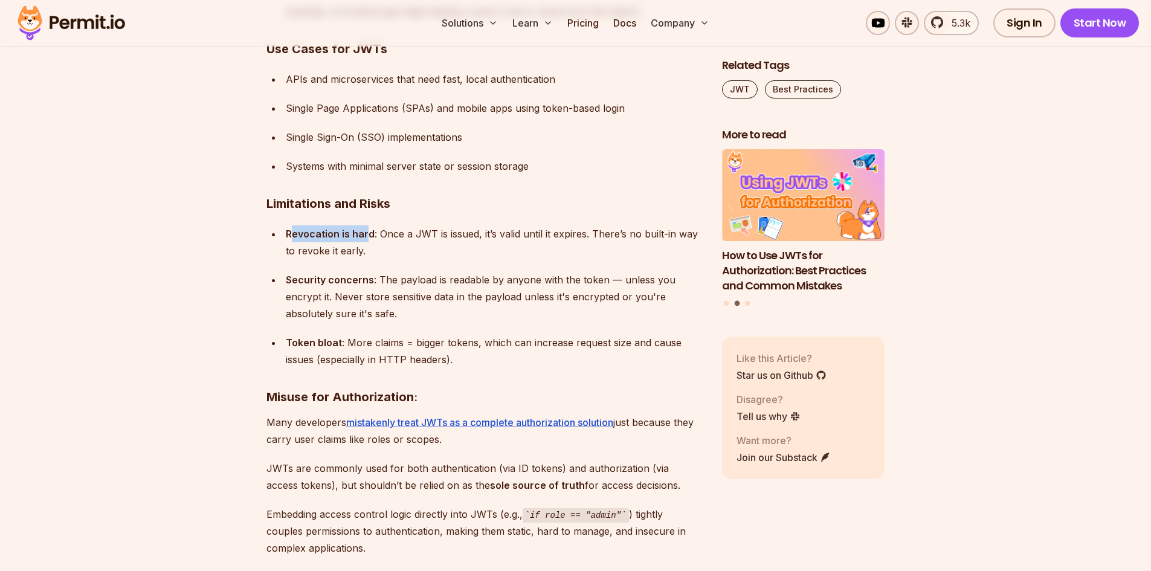
drag, startPoint x: 294, startPoint y: 234, endPoint x: 366, endPoint y: 231, distance: 72.6
click at [366, 231] on strong "Revocation is hard" at bounding box center [330, 234] width 89 height 12
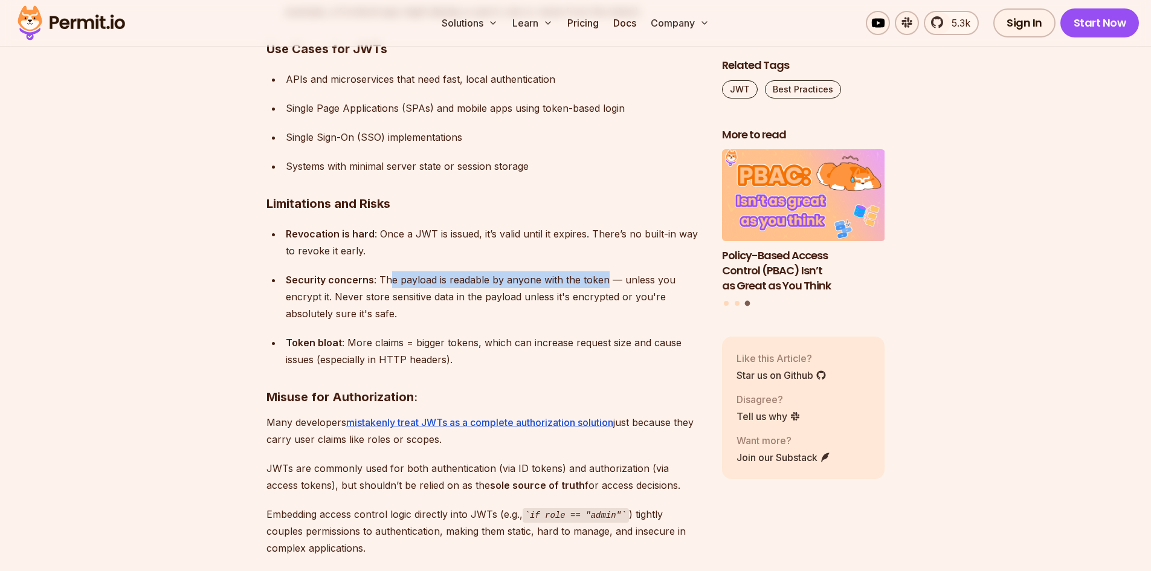
drag, startPoint x: 391, startPoint y: 280, endPoint x: 601, endPoint y: 285, distance: 210.4
click at [601, 285] on div "Security concerns : The payload is readable by anyone with the token — unless y…" at bounding box center [494, 296] width 417 height 51
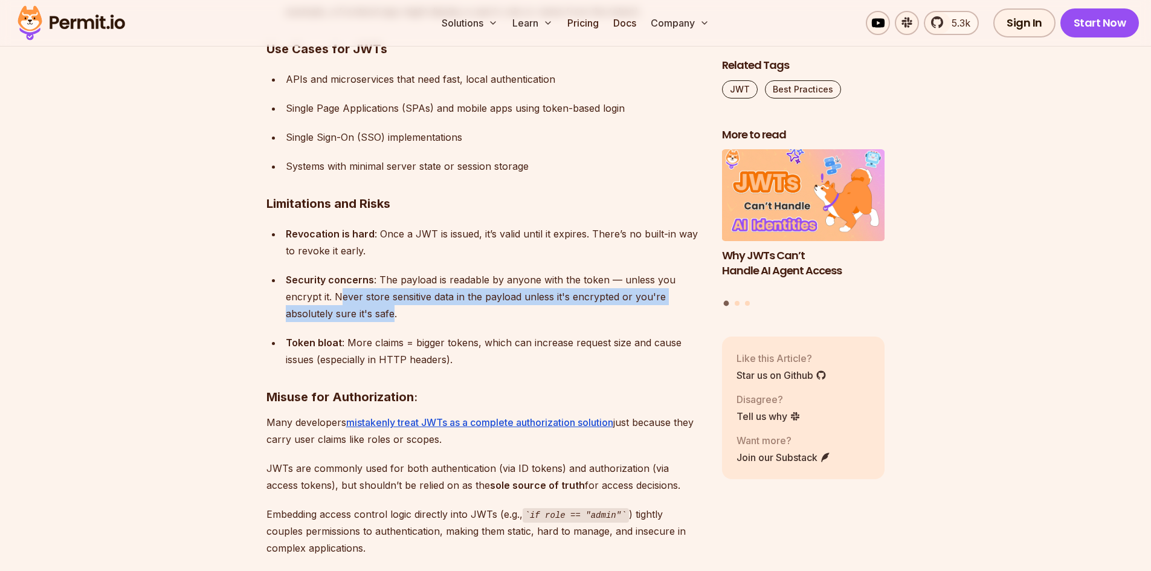
drag, startPoint x: 338, startPoint y: 303, endPoint x: 393, endPoint y: 318, distance: 56.6
click at [393, 318] on div "Security concerns : The payload is readable by anyone with the token — unless y…" at bounding box center [494, 296] width 417 height 51
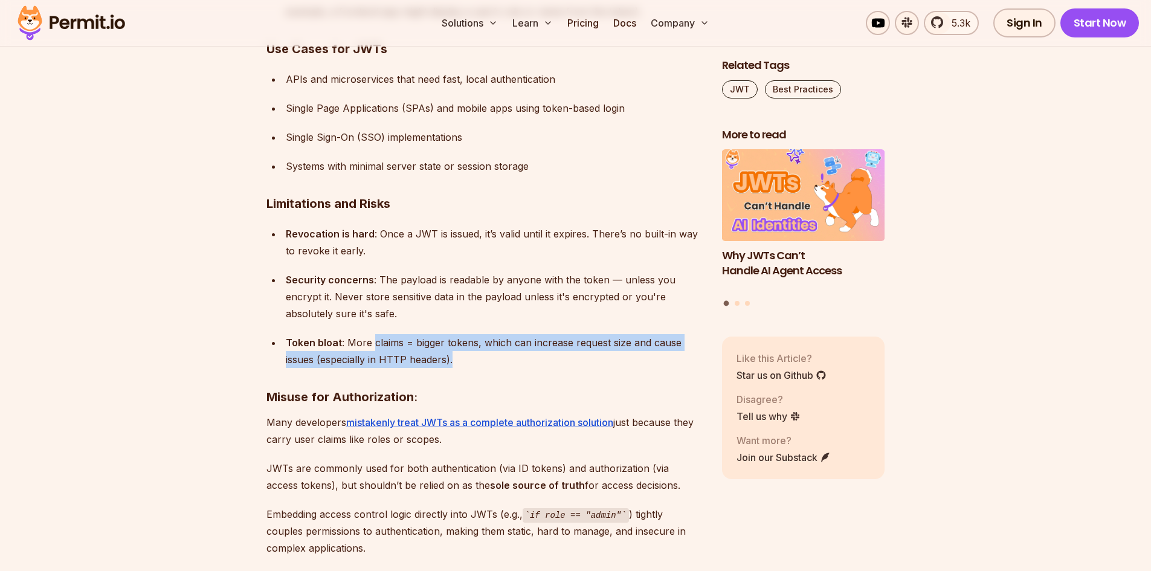
drag, startPoint x: 422, startPoint y: 347, endPoint x: 662, endPoint y: 355, distance: 240.7
click at [662, 355] on div "Token bloat : More claims = bigger tokens, which can increase request size and …" at bounding box center [494, 351] width 417 height 34
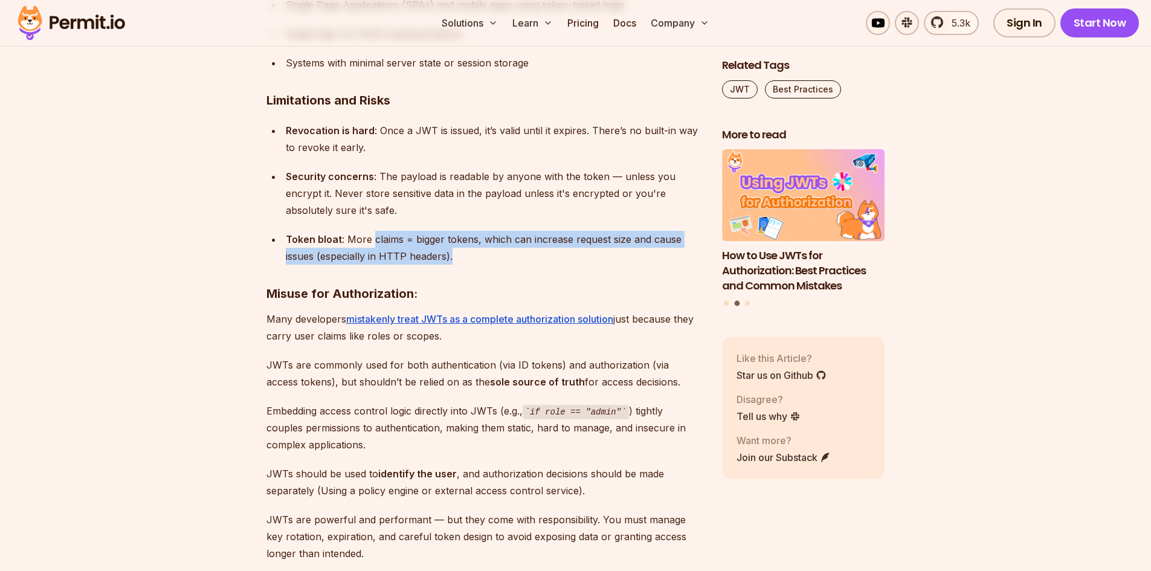
scroll to position [5198, 0]
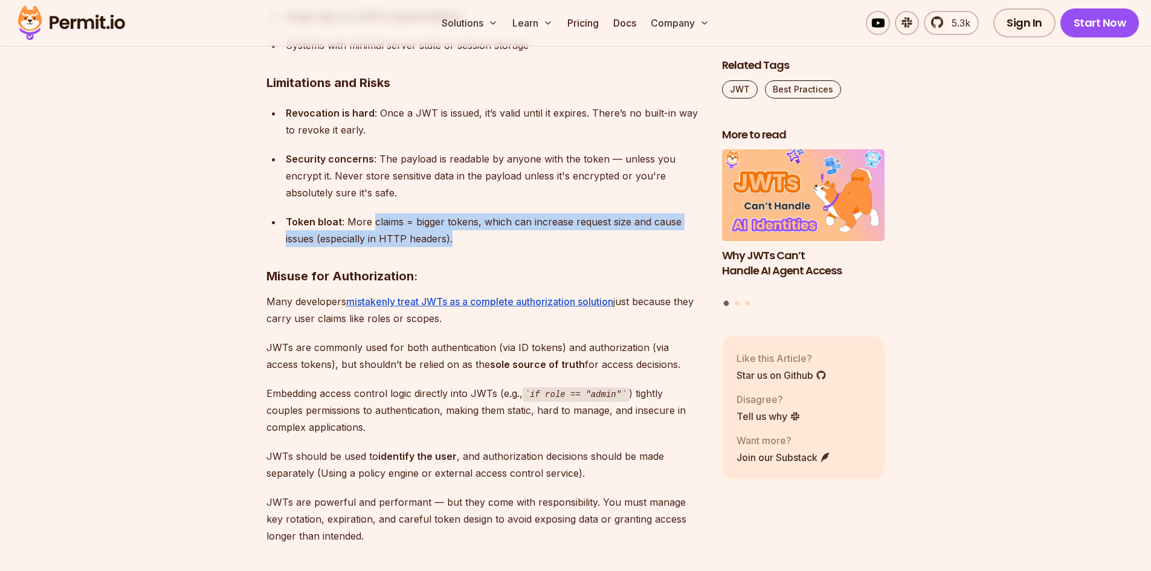
drag, startPoint x: 333, startPoint y: 354, endPoint x: 666, endPoint y: 366, distance: 333.2
click at [666, 366] on p "JWTs are commonly used for both authentication (via ID tokens) and authorizatio…" at bounding box center [485, 356] width 436 height 34
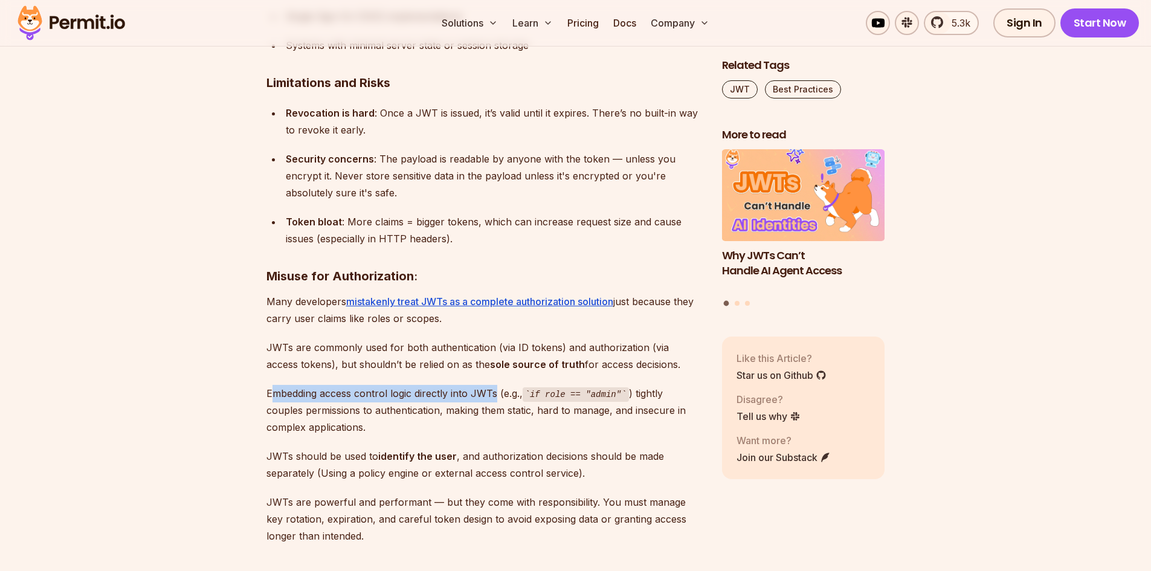
drag, startPoint x: 324, startPoint y: 396, endPoint x: 498, endPoint y: 393, distance: 174.1
click at [498, 393] on p "Embedding access control logic directly into JWTs (e.g., if role == "admin" ) t…" at bounding box center [485, 410] width 436 height 51
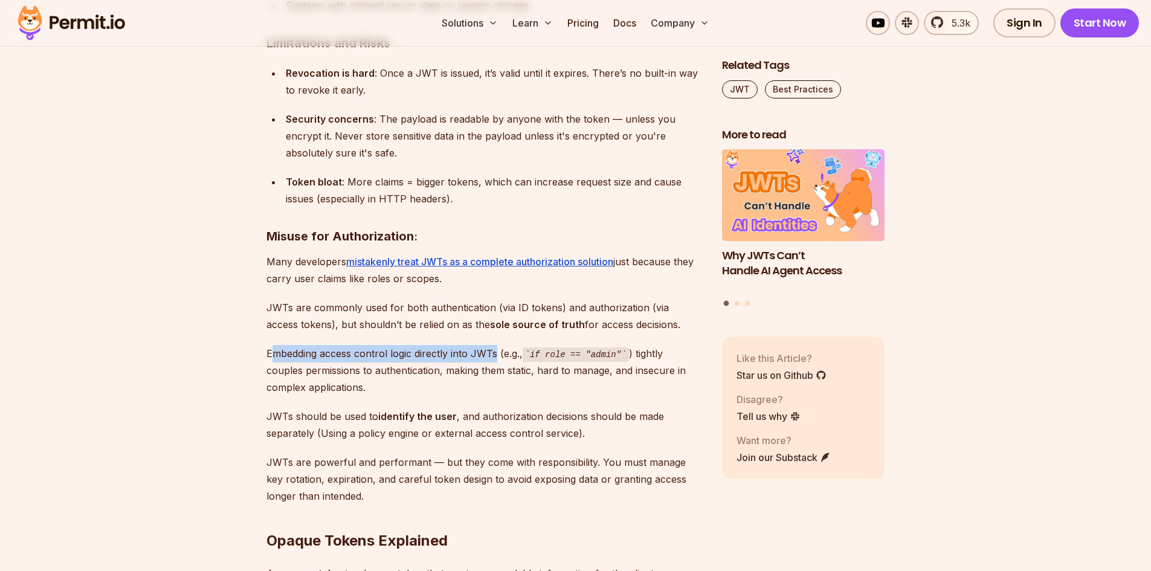
scroll to position [5318, 0]
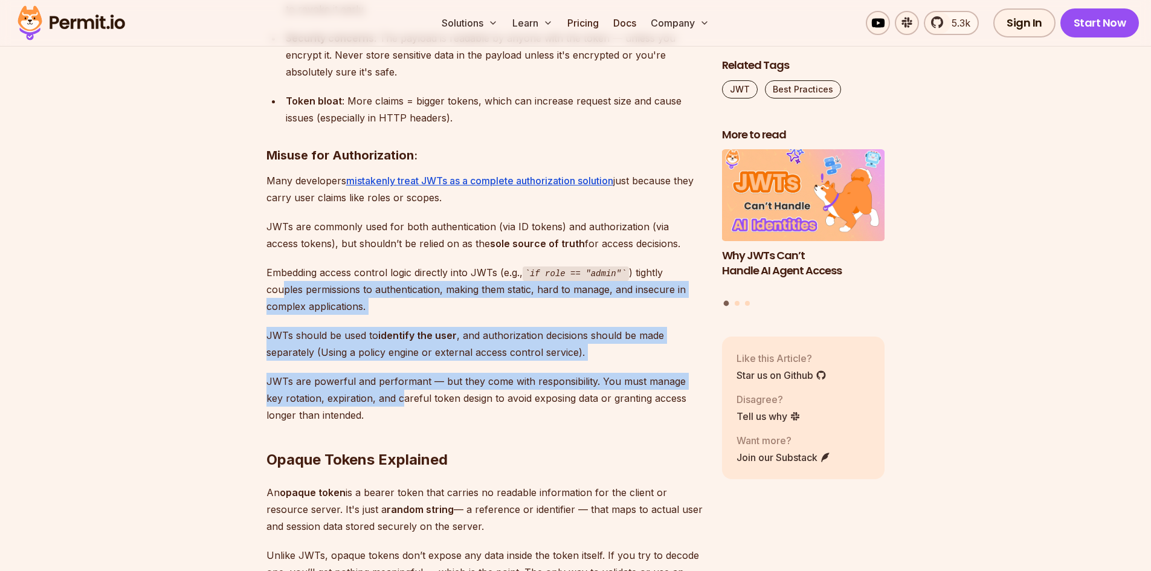
drag, startPoint x: 344, startPoint y: 289, endPoint x: 379, endPoint y: 413, distance: 128.0
click at [379, 411] on div "Bearer tokens play an important role in securing APIs and managing user session…" at bounding box center [485, 370] width 436 height 9789
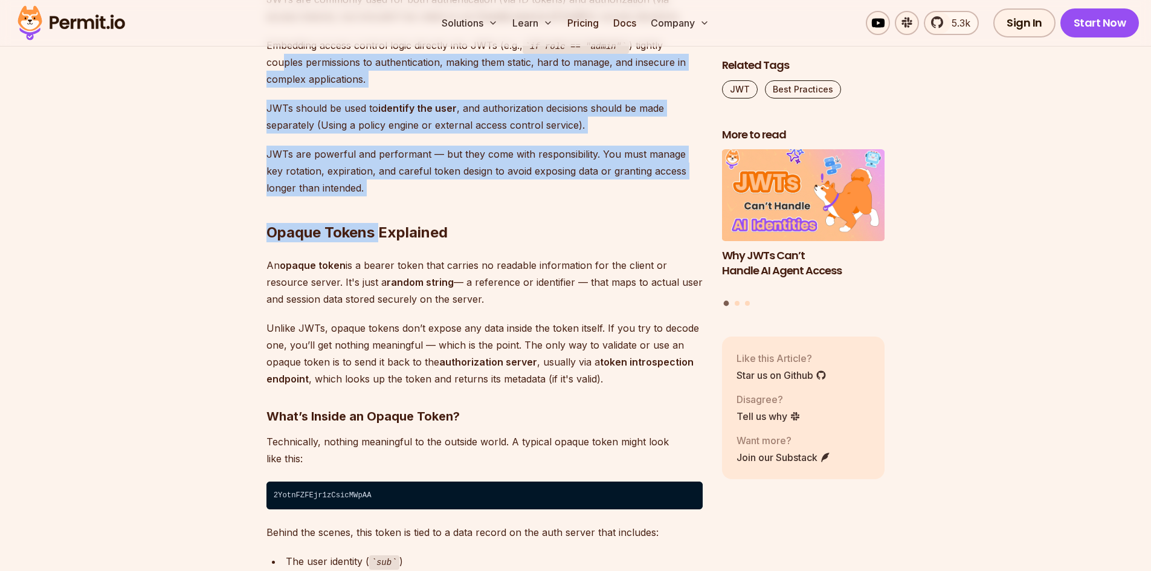
scroll to position [5560, 0]
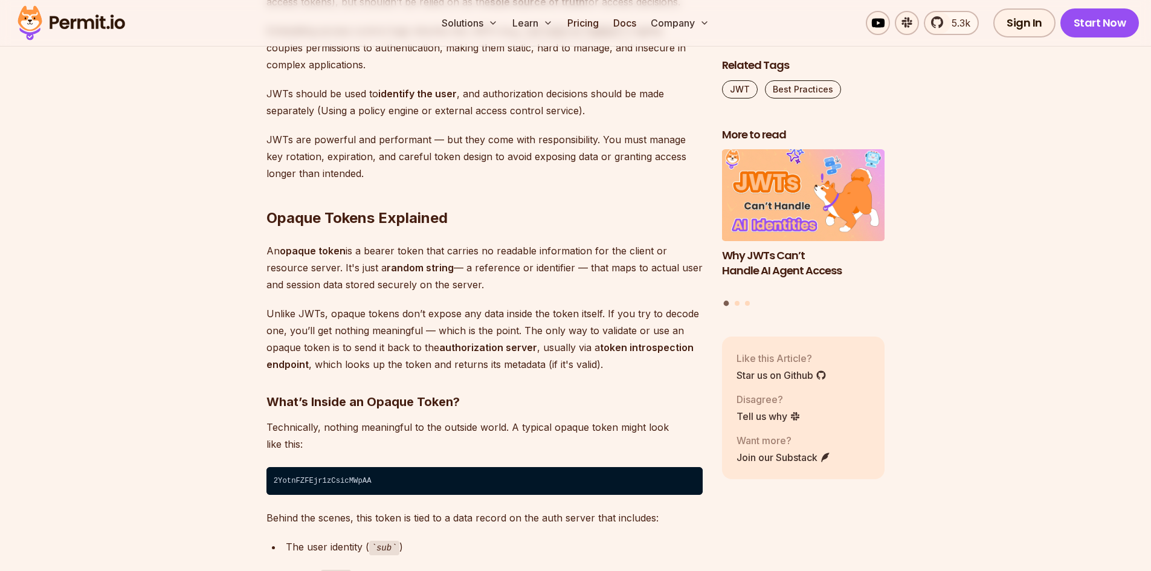
click at [341, 313] on p "Unlike JWTs, opaque tokens don’t expose any data inside the token itself. If yo…" at bounding box center [485, 339] width 436 height 68
drag, startPoint x: 270, startPoint y: 218, endPoint x: 453, endPoint y: 225, distance: 183.3
click at [453, 225] on h2 "Opaque Tokens Explained" at bounding box center [485, 194] width 436 height 68
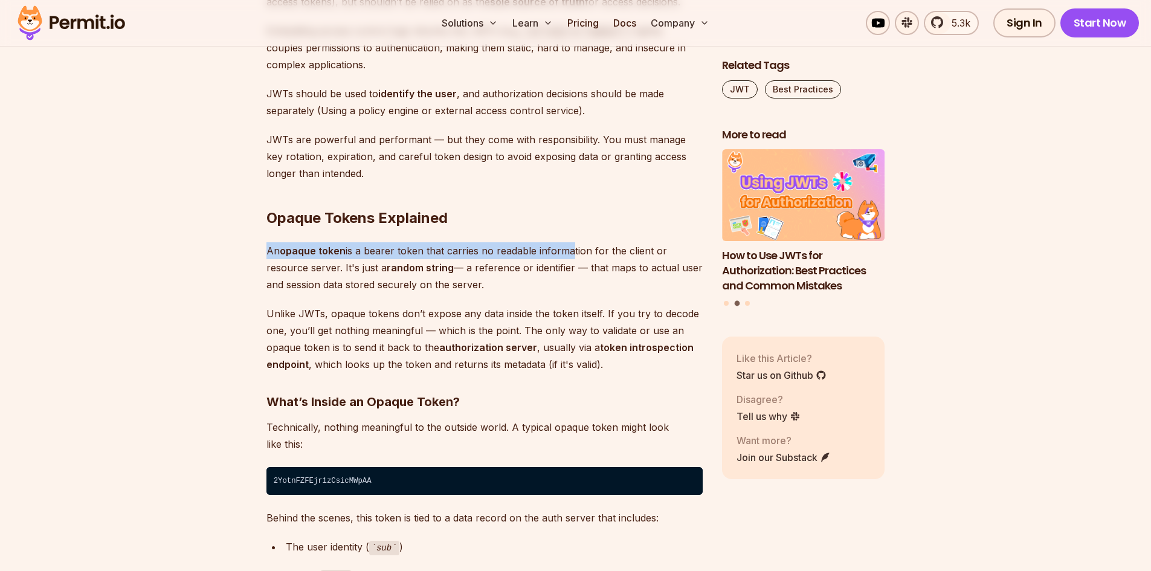
drag, startPoint x: 269, startPoint y: 254, endPoint x: 566, endPoint y: 259, distance: 296.8
click at [566, 259] on p "An opaque token is a bearer token that carries no readable information for the …" at bounding box center [485, 267] width 436 height 51
drag, startPoint x: 473, startPoint y: 270, endPoint x: 497, endPoint y: 291, distance: 32.5
click at [497, 291] on p "An opaque token is a bearer token that carries no readable information for the …" at bounding box center [485, 267] width 436 height 51
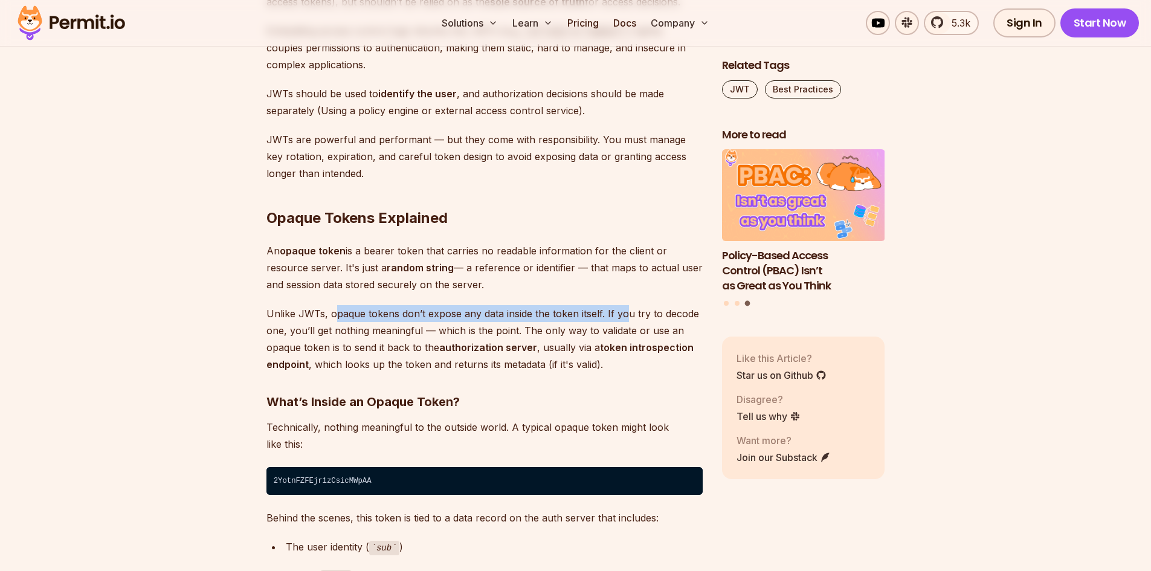
drag, startPoint x: 336, startPoint y: 312, endPoint x: 627, endPoint y: 322, distance: 290.9
click at [627, 322] on p "Unlike JWTs, opaque tokens don’t expose any data inside the token itself. If yo…" at bounding box center [485, 339] width 436 height 68
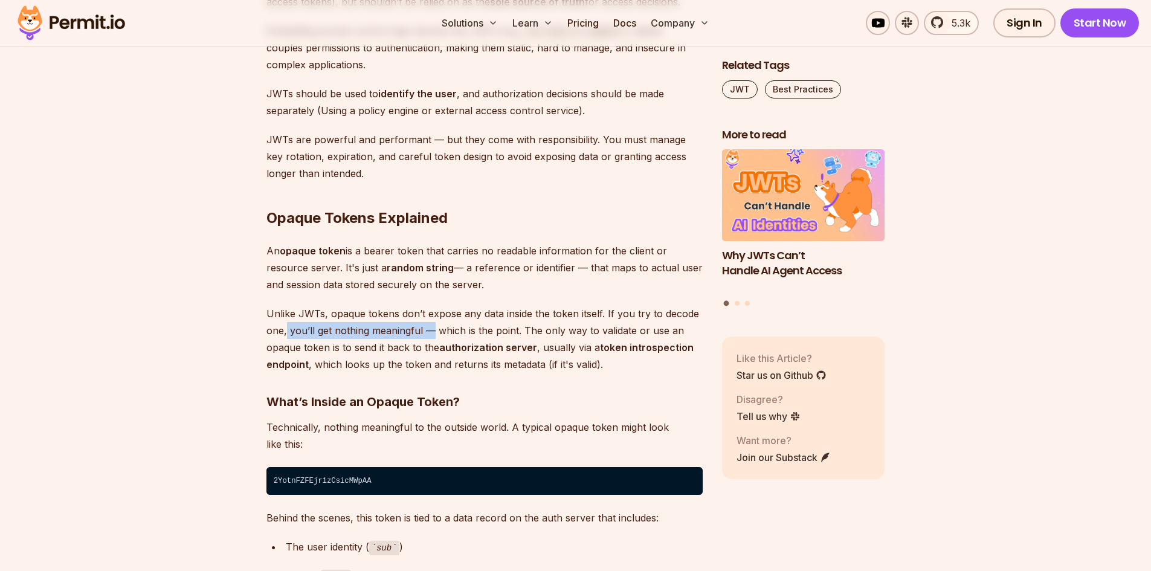
drag, startPoint x: 287, startPoint y: 332, endPoint x: 430, endPoint y: 328, distance: 143.3
click at [430, 328] on p "Unlike JWTs, opaque tokens don’t expose any data inside the token itself. If yo…" at bounding box center [485, 339] width 436 height 68
